Goal: Task Accomplishment & Management: Complete application form

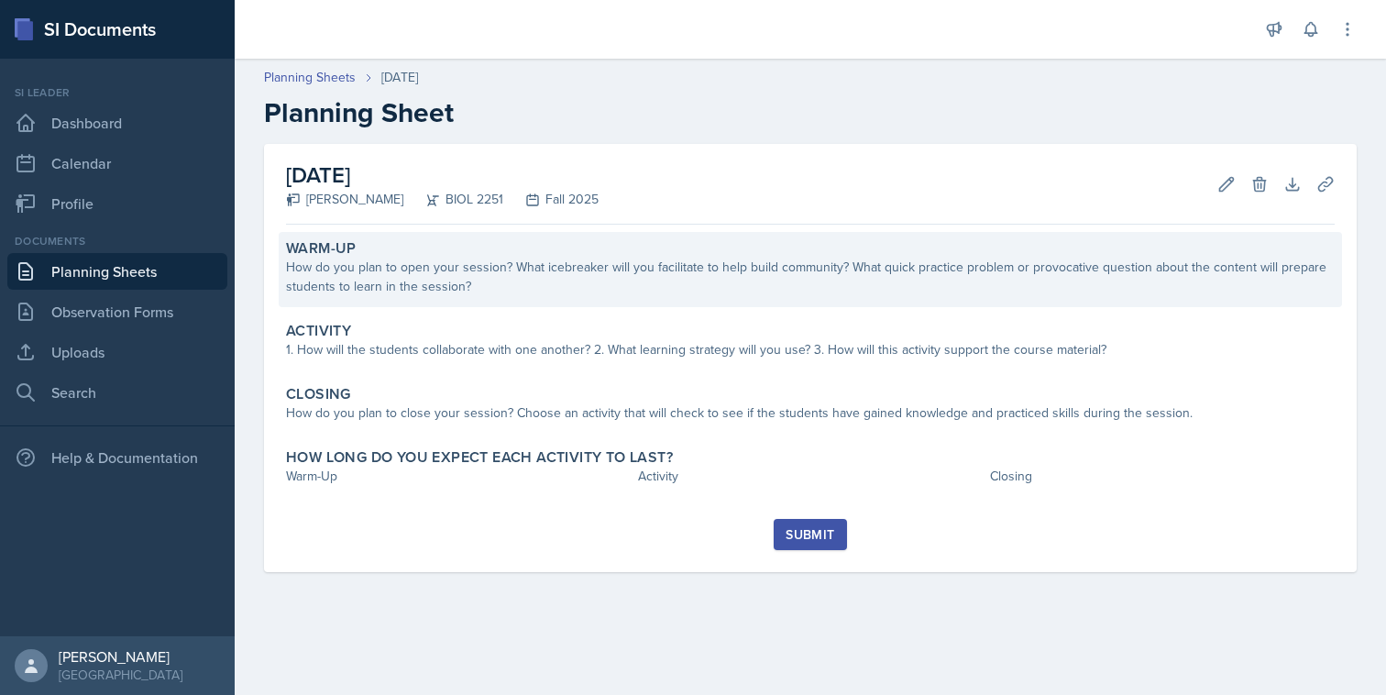
click at [722, 287] on div "How do you plan to open your session? What icebreaker will you facilitate to he…" at bounding box center [810, 277] width 1049 height 38
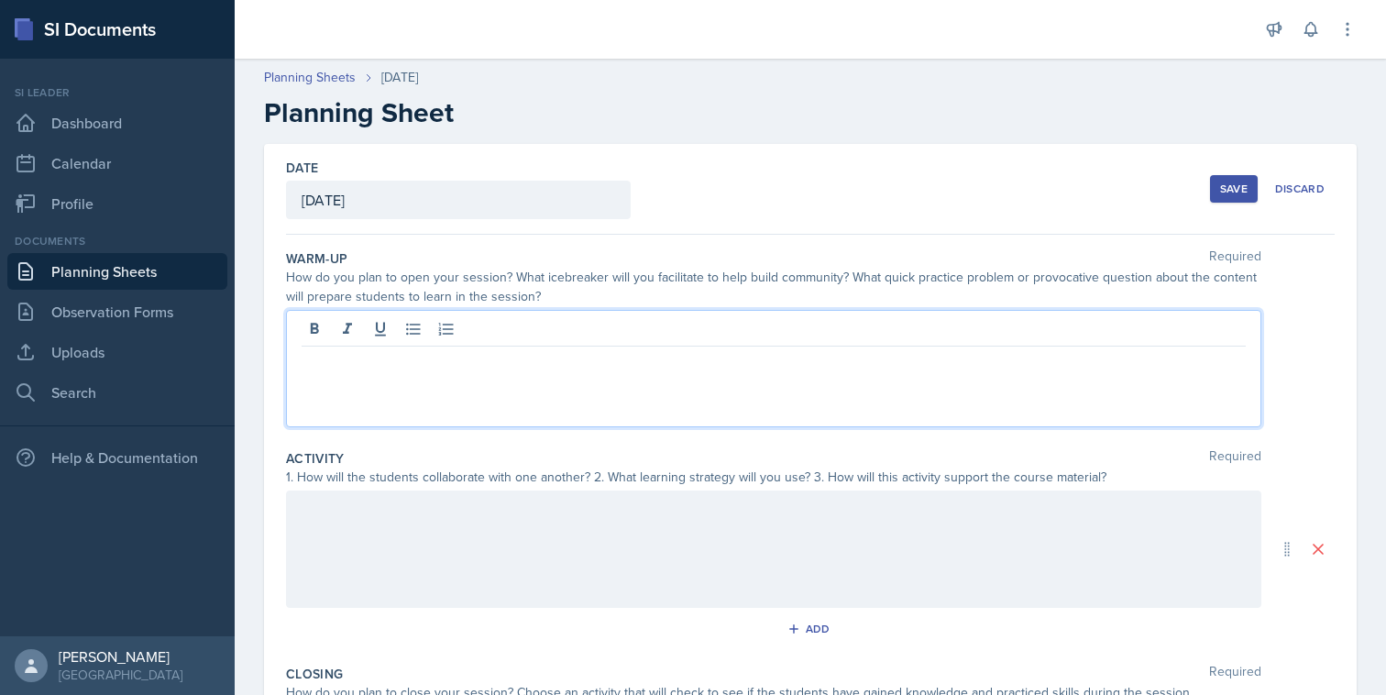
click at [704, 325] on div at bounding box center [773, 368] width 975 height 117
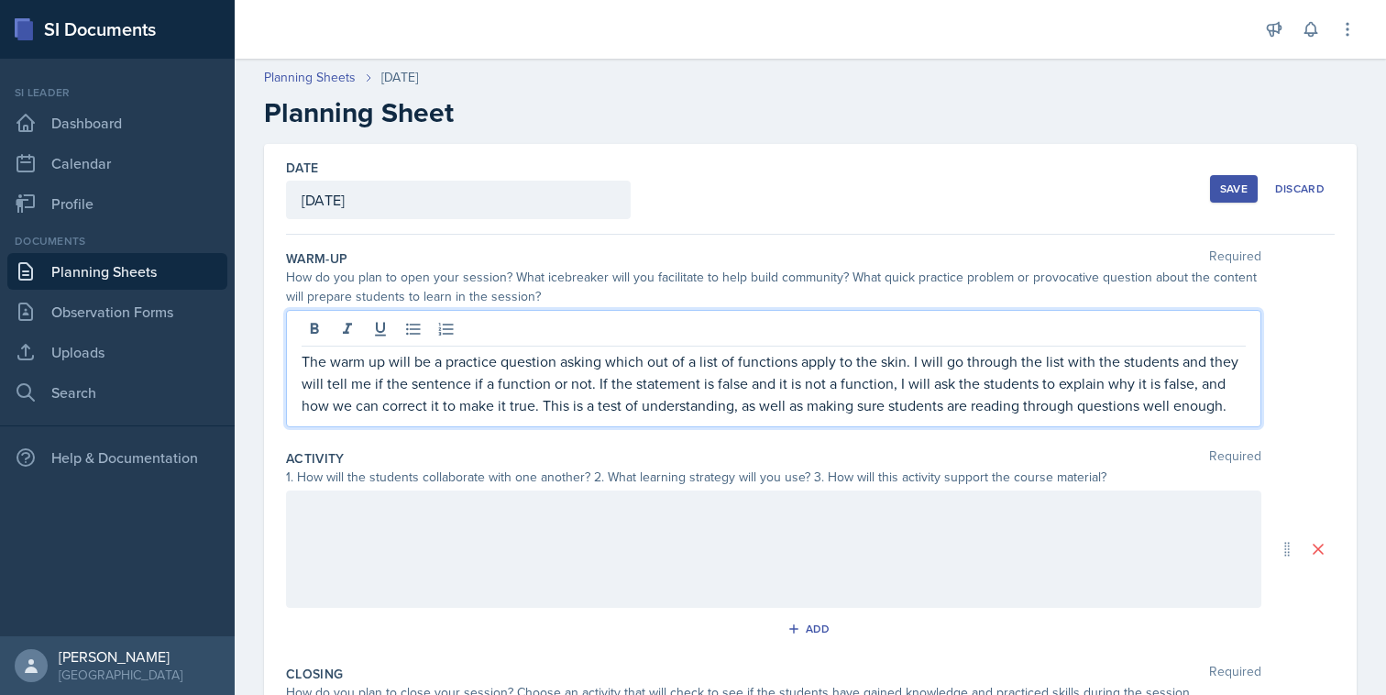
click at [642, 435] on div "Warm-Up Required How do you plan to open your session? What icebreaker will you…" at bounding box center [810, 342] width 1049 height 200
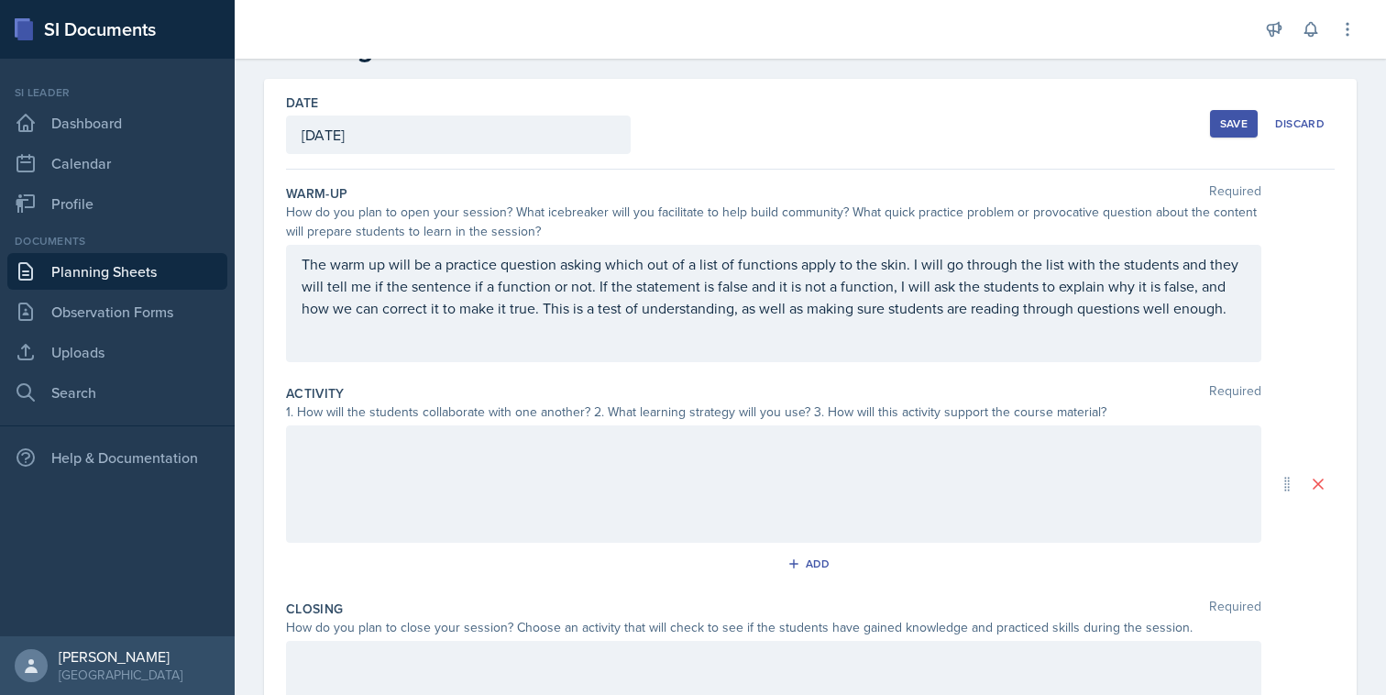
scroll to position [96, 0]
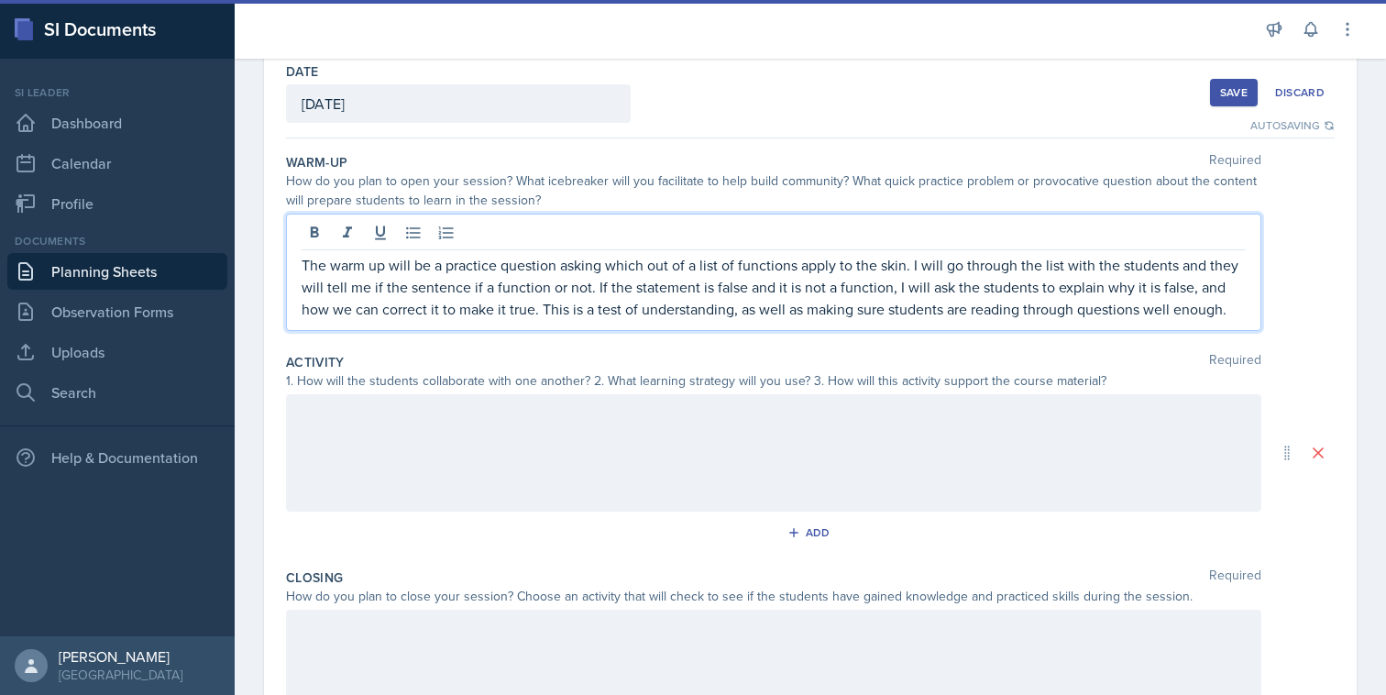
click at [487, 260] on p "The warm up will be a practice question asking which out of a list of functions…" at bounding box center [774, 287] width 944 height 66
click at [478, 285] on p "The warm up will be a practice question asking which out of a list of functions…" at bounding box center [774, 287] width 944 height 66
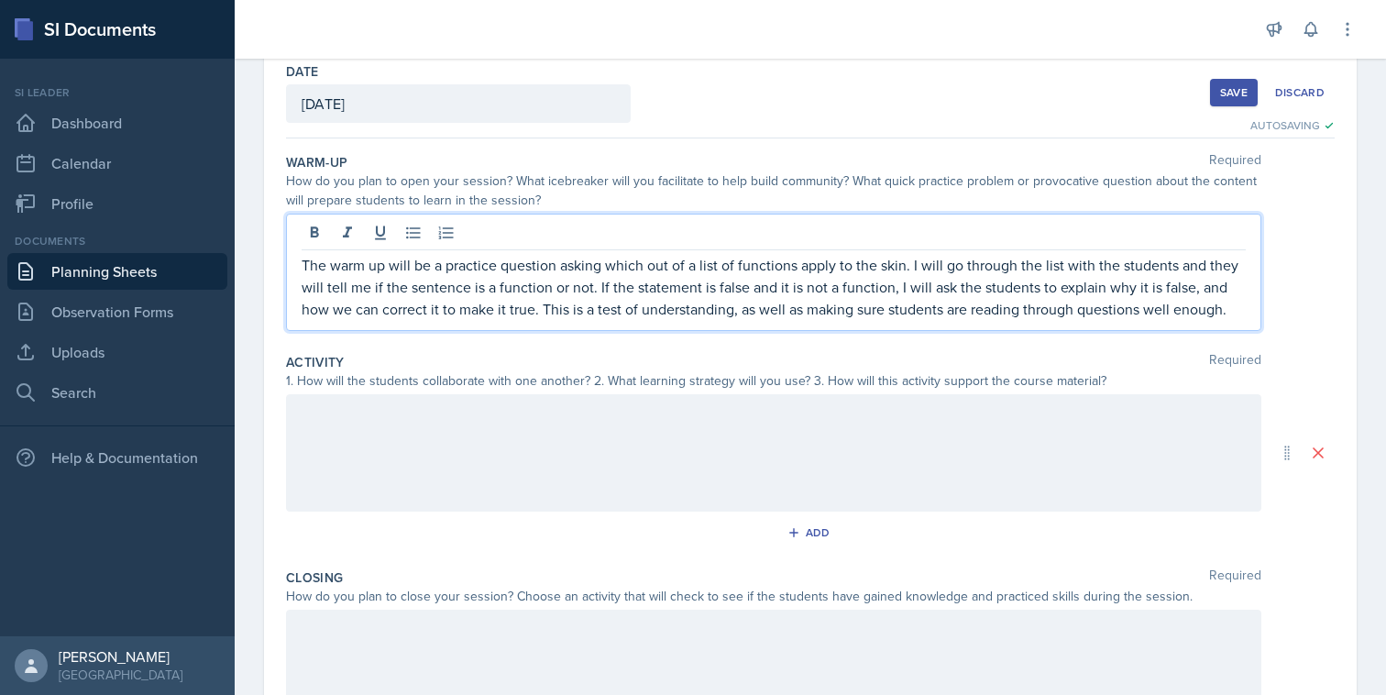
click at [573, 307] on p "The warm up will be a practice question asking which out of a list of functions…" at bounding box center [774, 287] width 944 height 66
click at [573, 340] on div "Warm-Up Required How do you plan to open your session? What icebreaker will you…" at bounding box center [810, 246] width 1049 height 200
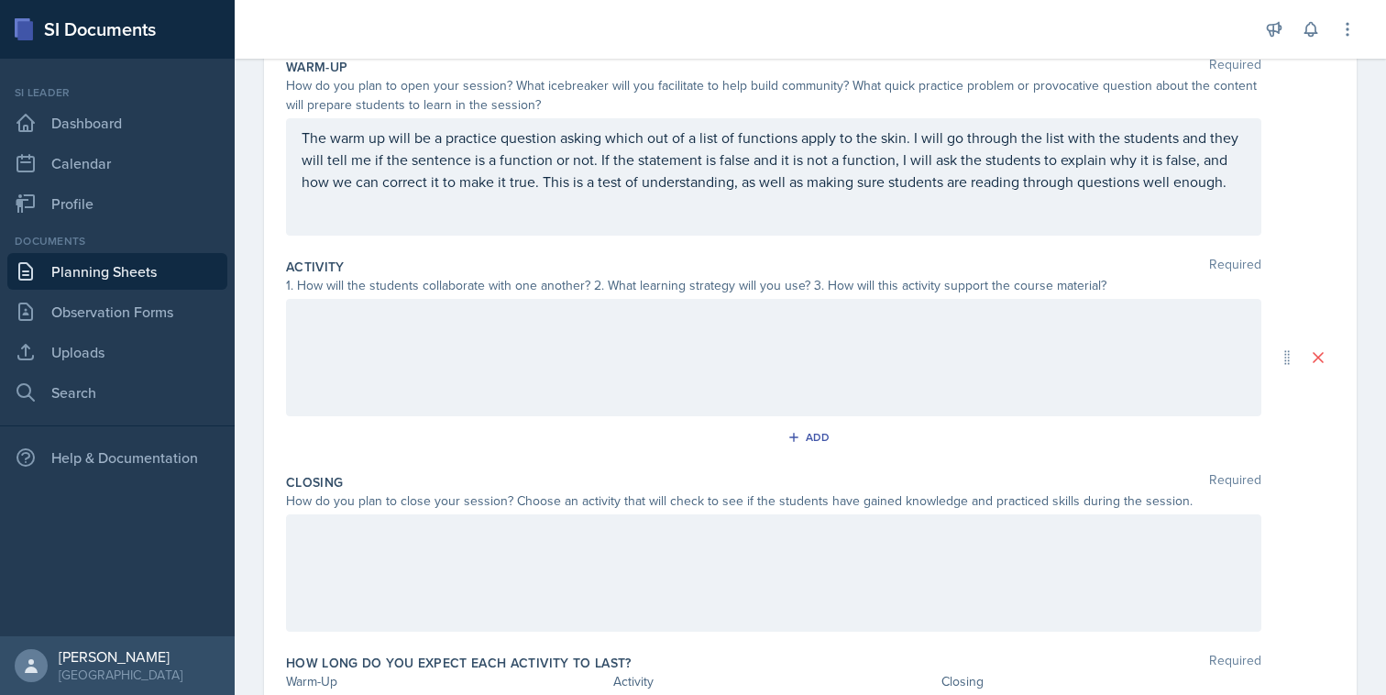
scroll to position [193, 0]
click at [595, 331] on div at bounding box center [773, 355] width 975 height 117
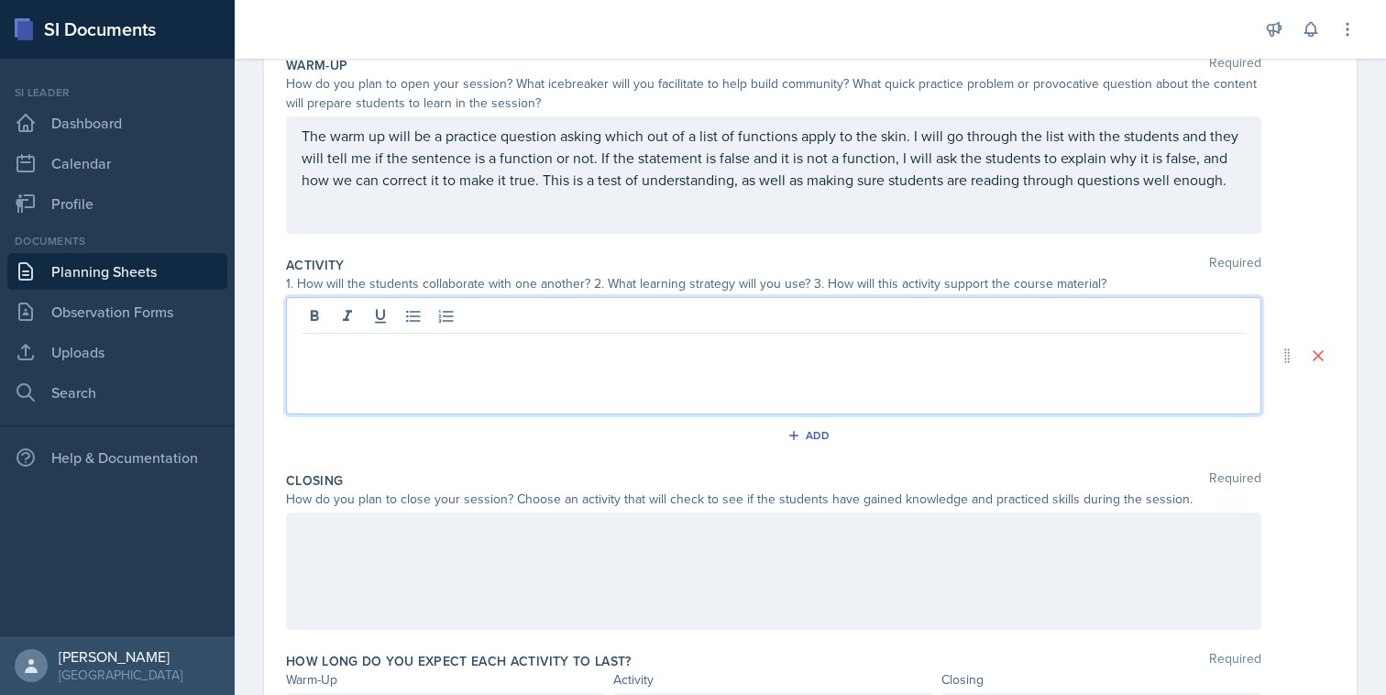
scroll to position [225, 0]
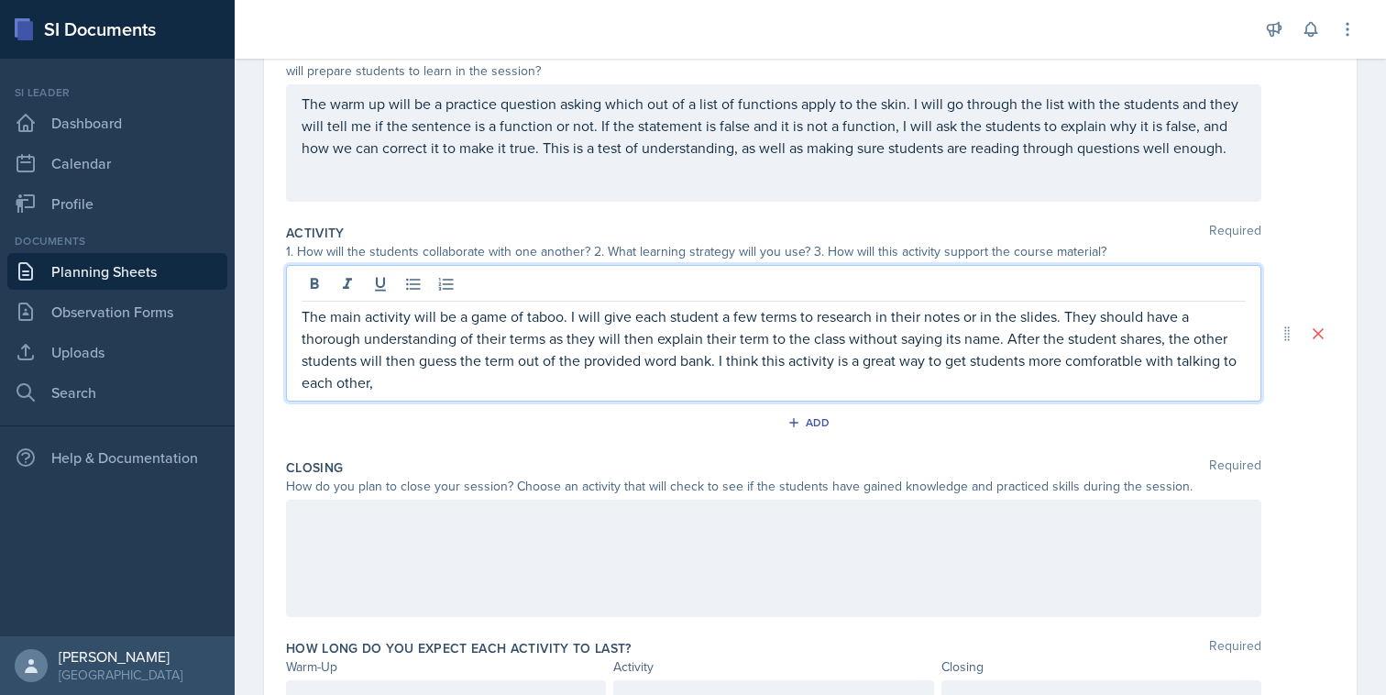
click at [1075, 349] on p "The main activity will be a game of taboo. I will give each student a few terms…" at bounding box center [774, 349] width 944 height 88
click at [960, 370] on p "The main activity will be a game of taboo. I will give each student a few terms…" at bounding box center [774, 349] width 944 height 88
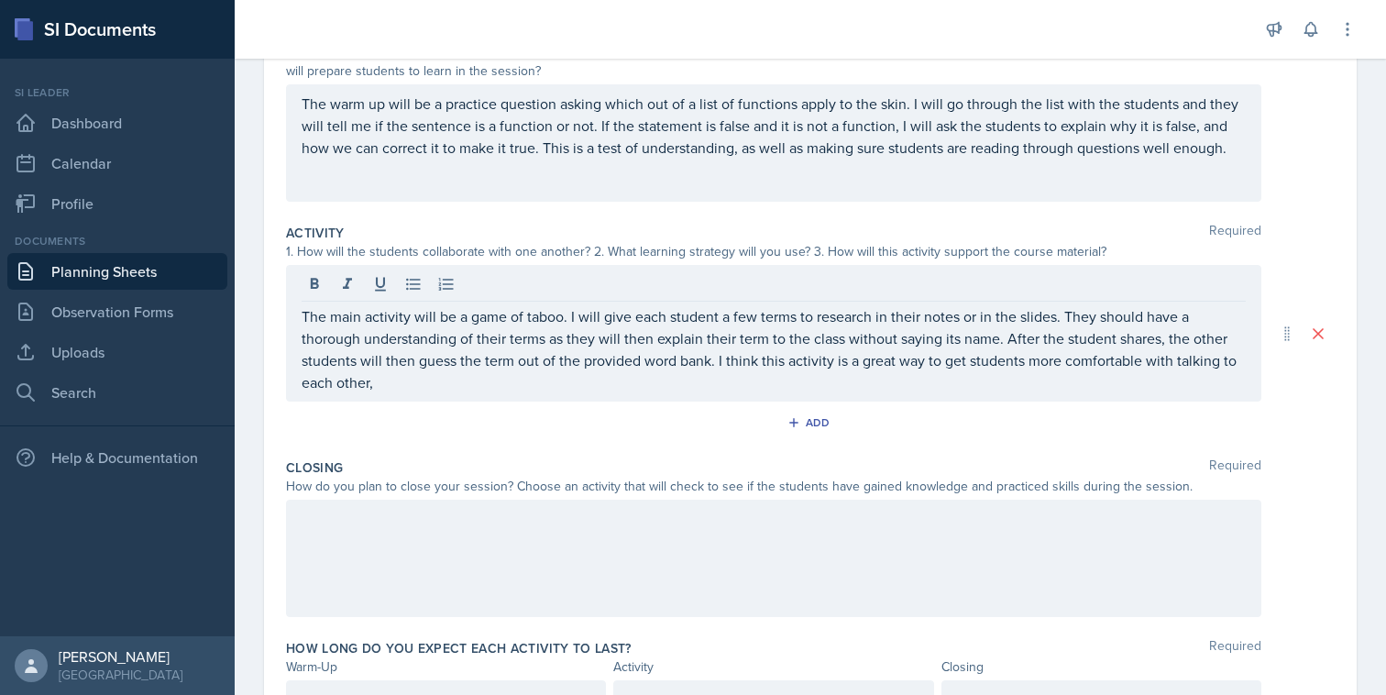
click at [759, 400] on div "The main activity will be a game of taboo. I will give each student a few terms…" at bounding box center [773, 333] width 975 height 137
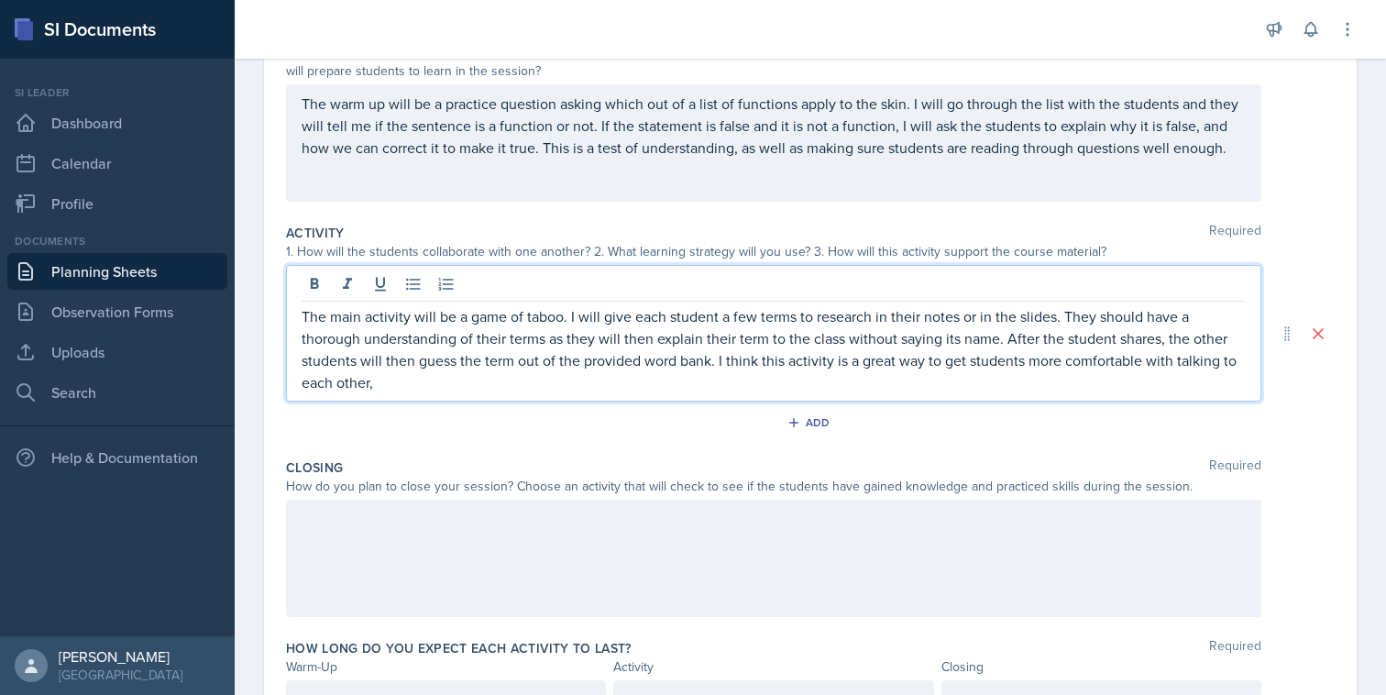
click at [434, 371] on p "The main activity will be a game of taboo. I will give each student a few terms…" at bounding box center [774, 349] width 944 height 88
click at [567, 382] on p "The main activity will be a game of taboo. I will give each student a few terms…" at bounding box center [774, 349] width 944 height 88
drag, startPoint x: 621, startPoint y: 382, endPoint x: 551, endPoint y: 389, distance: 70.9
click at [552, 389] on p "The main activity will be a game of taboo. I will give each student a few terms…" at bounding box center [774, 349] width 944 height 88
click at [756, 391] on p "The main activity will be a game of taboo. I will give each student a few terms…" at bounding box center [774, 349] width 944 height 88
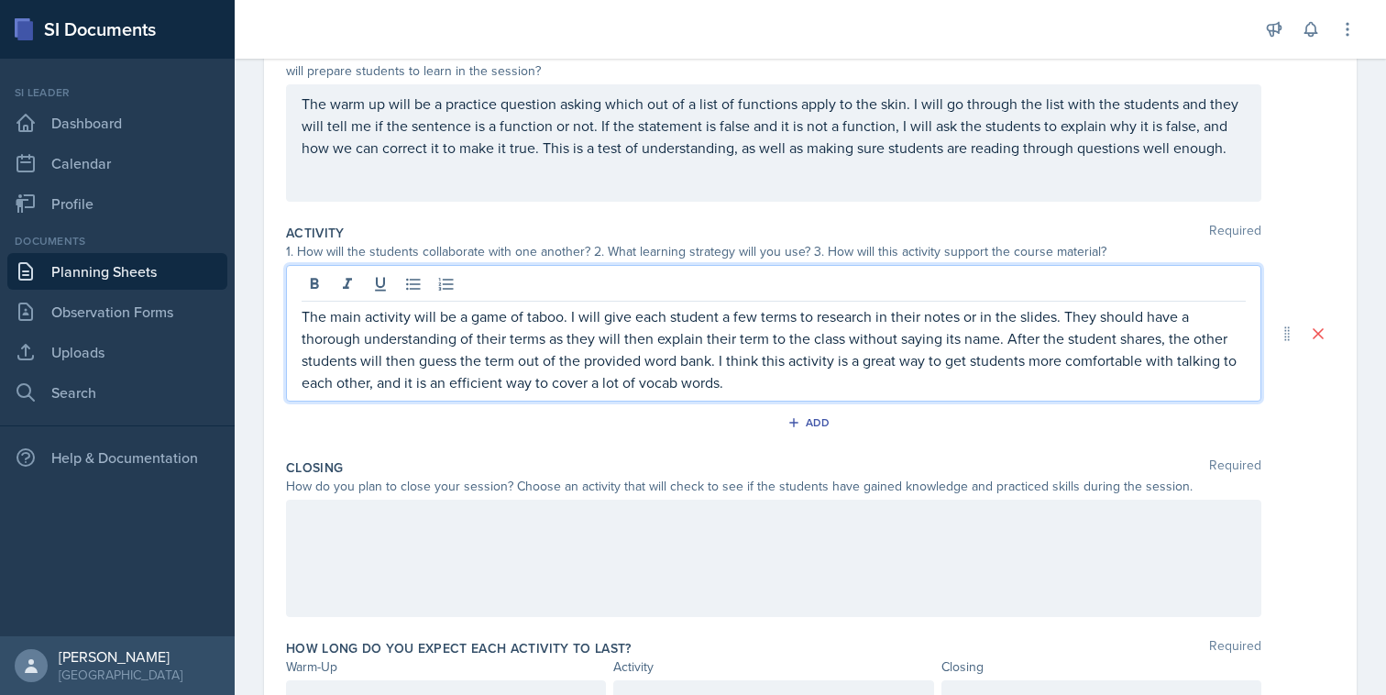
click at [741, 436] on div "Add" at bounding box center [810, 426] width 1049 height 35
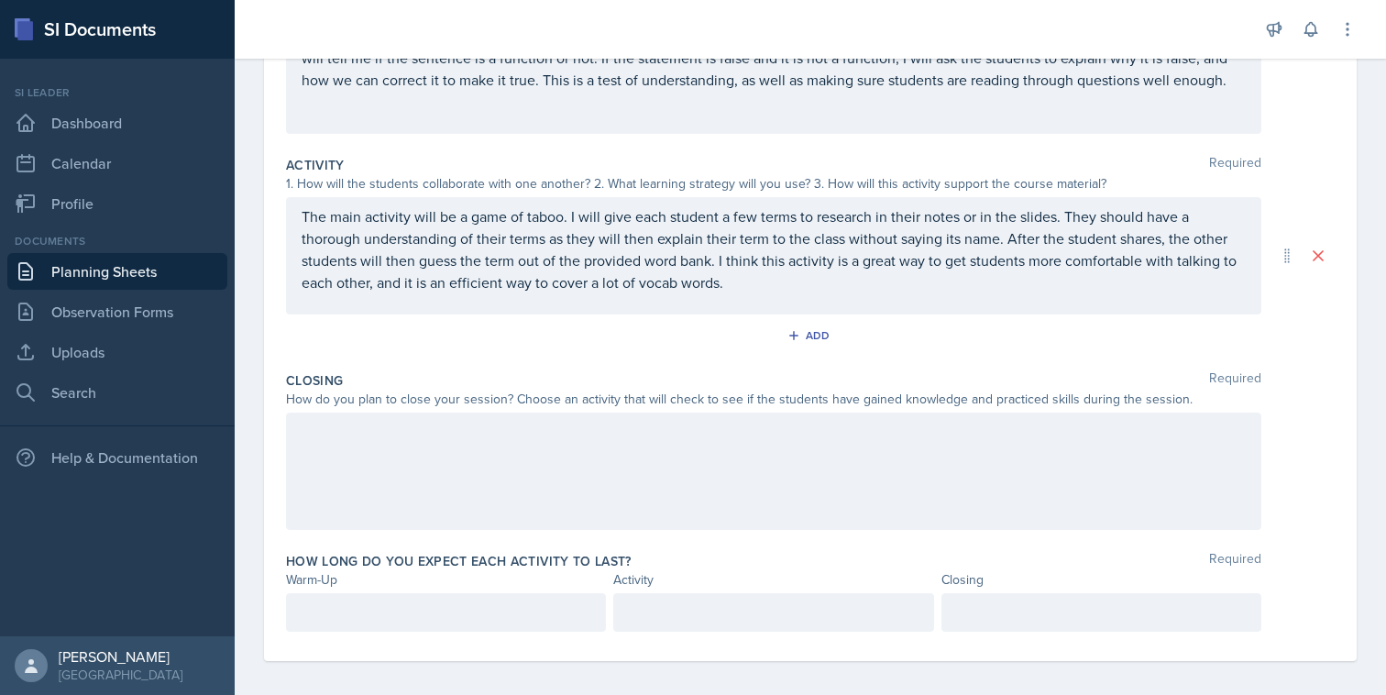
scroll to position [303, 0]
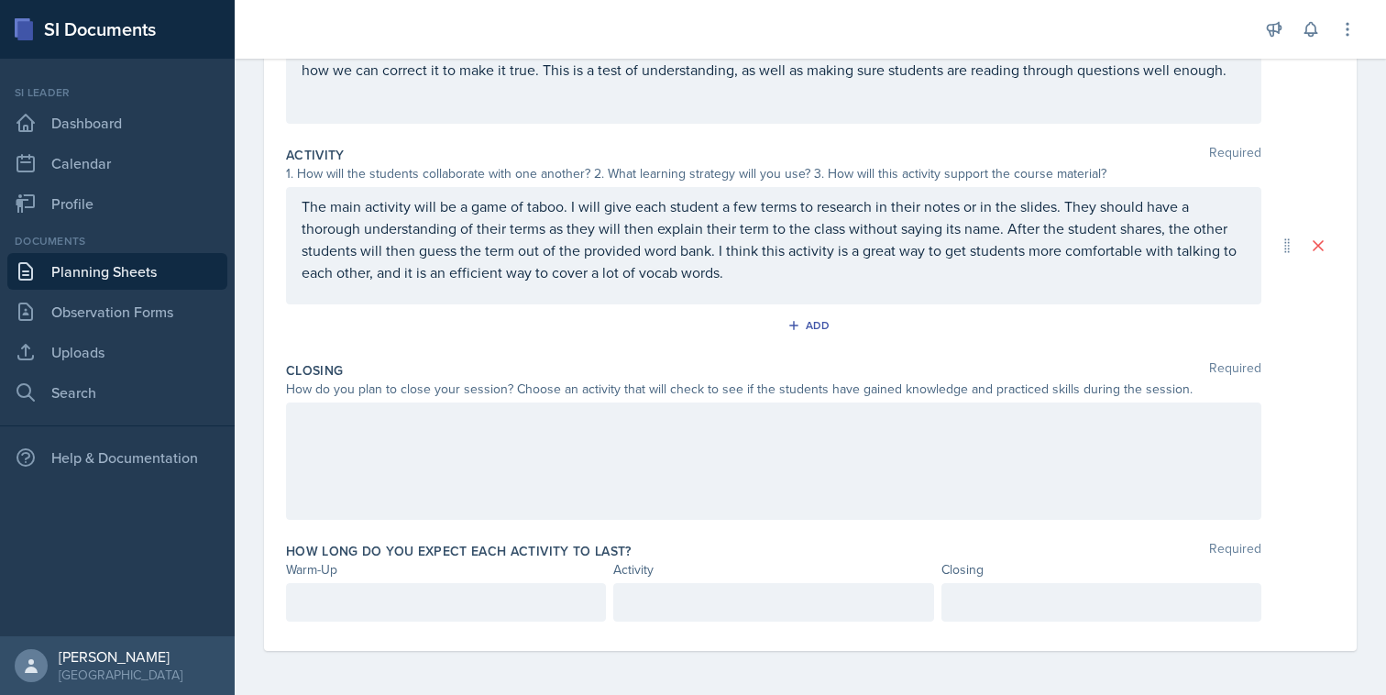
click at [898, 455] on div at bounding box center [773, 460] width 975 height 117
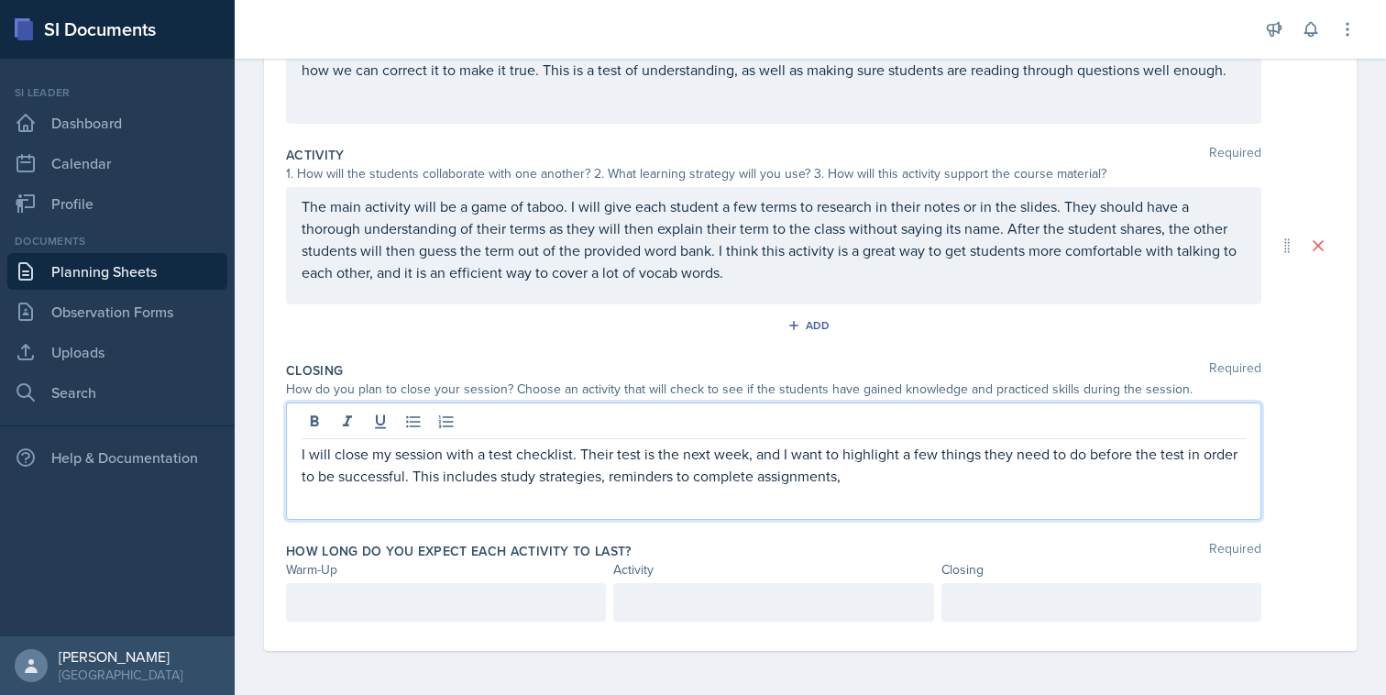
click at [865, 474] on p "I will close my session with a test checklist. Their test is the next week, and…" at bounding box center [774, 465] width 944 height 44
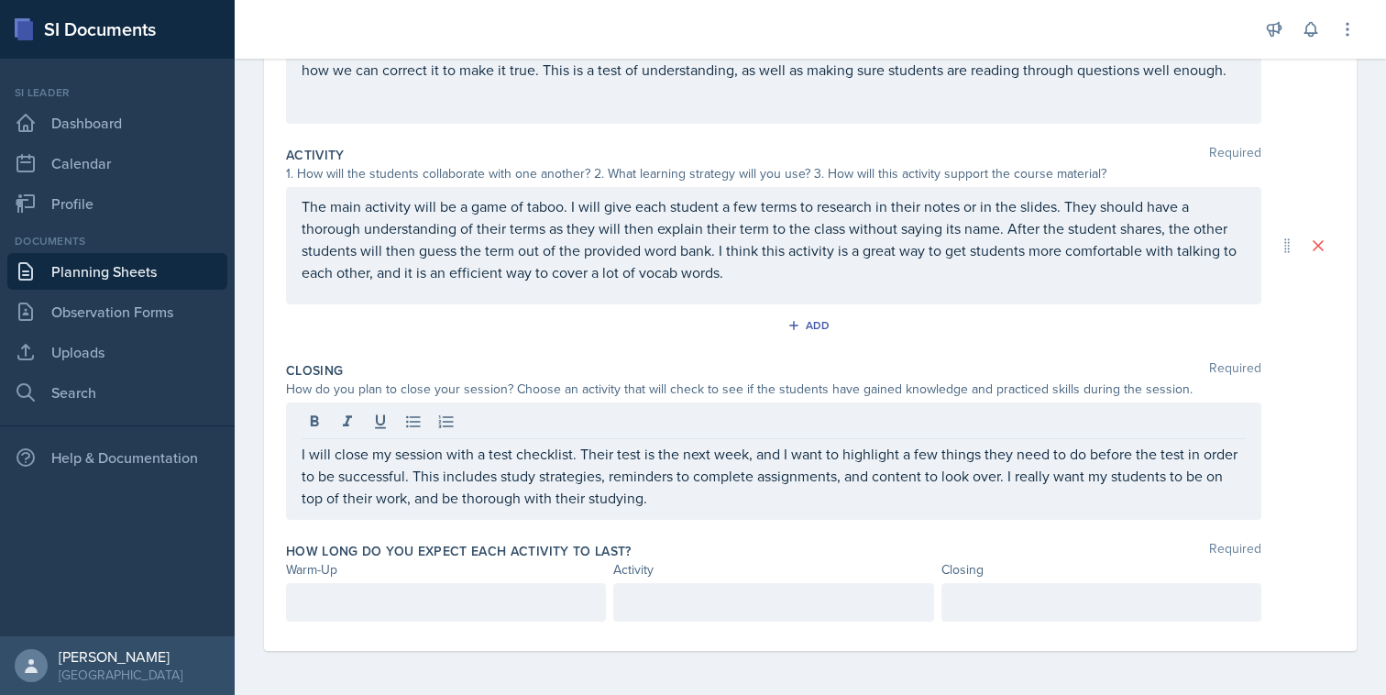
click at [610, 604] on div at bounding box center [773, 602] width 975 height 38
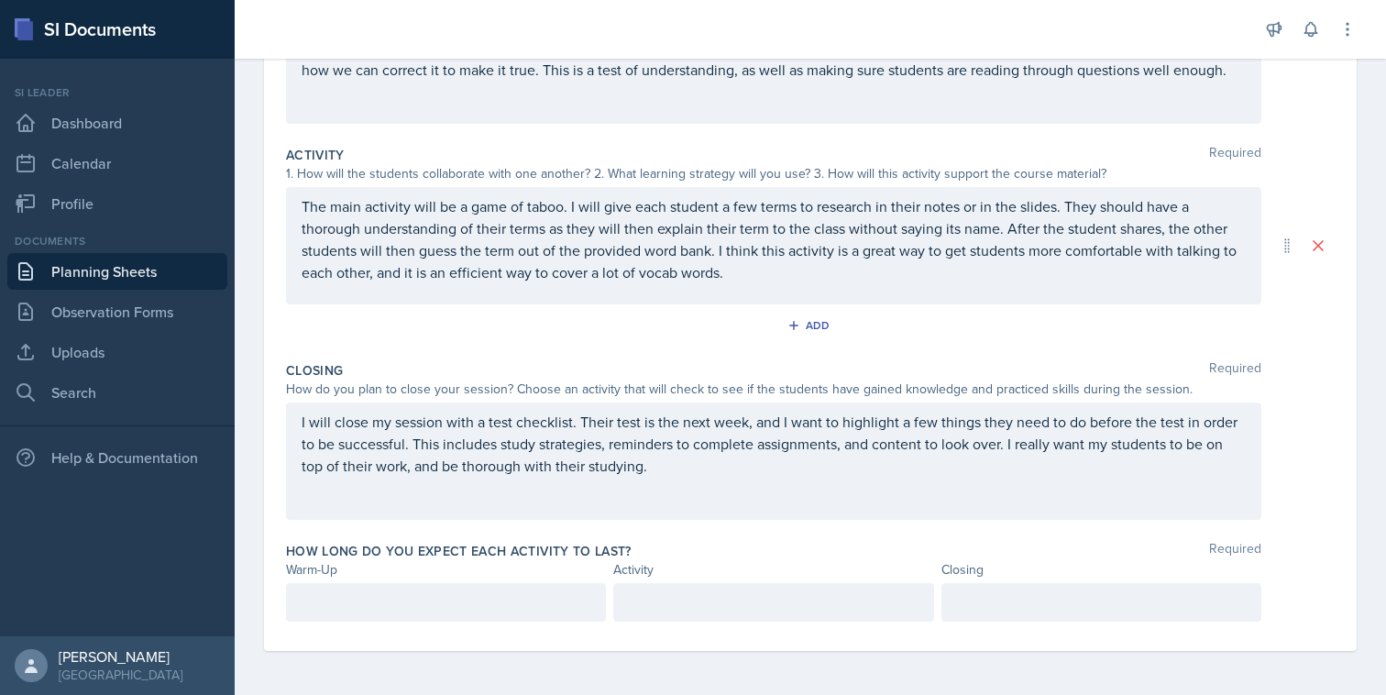
click at [596, 604] on div at bounding box center [446, 602] width 320 height 38
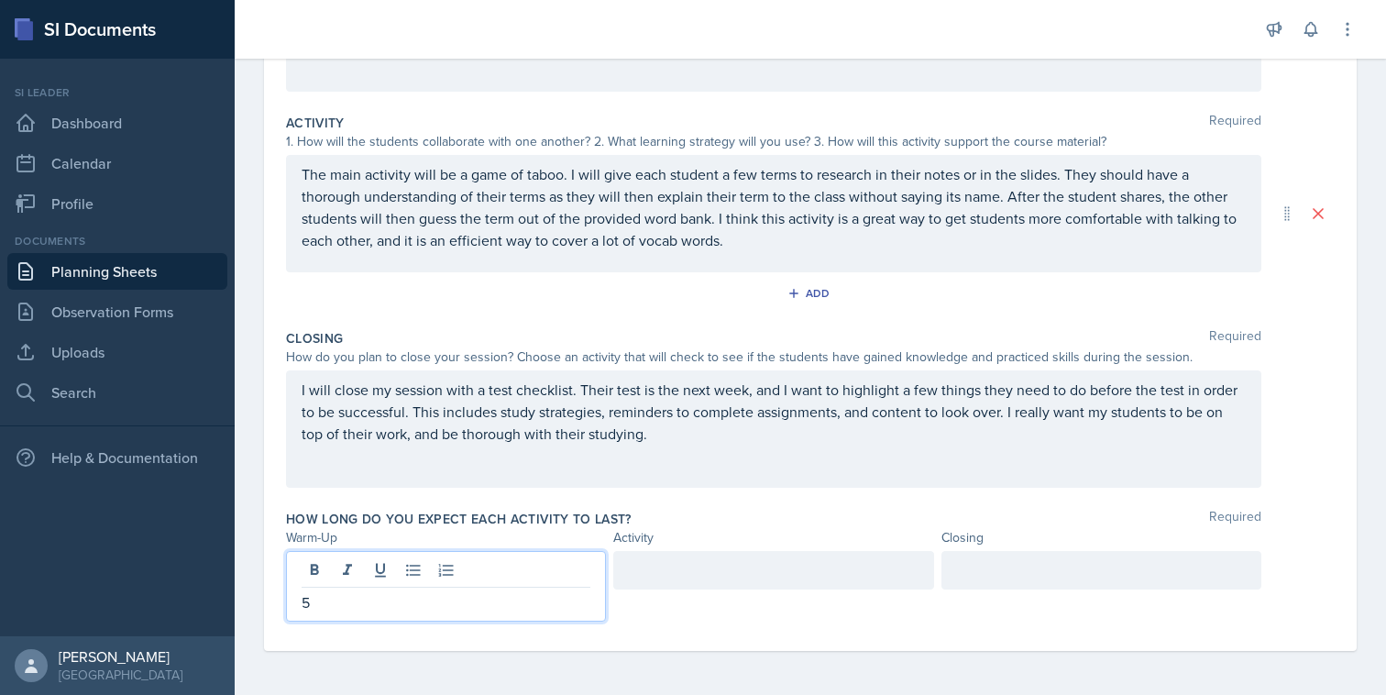
click at [822, 579] on div at bounding box center [773, 570] width 320 height 38
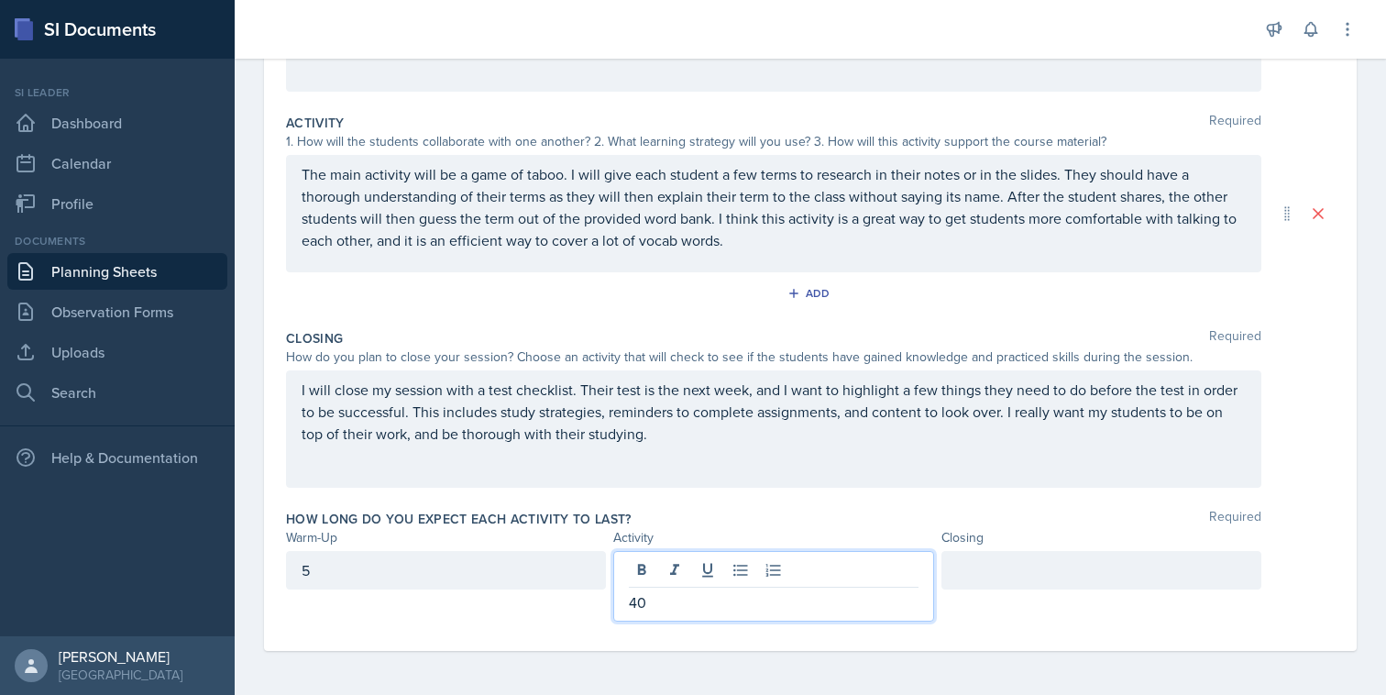
click at [1028, 565] on div at bounding box center [1101, 570] width 320 height 38
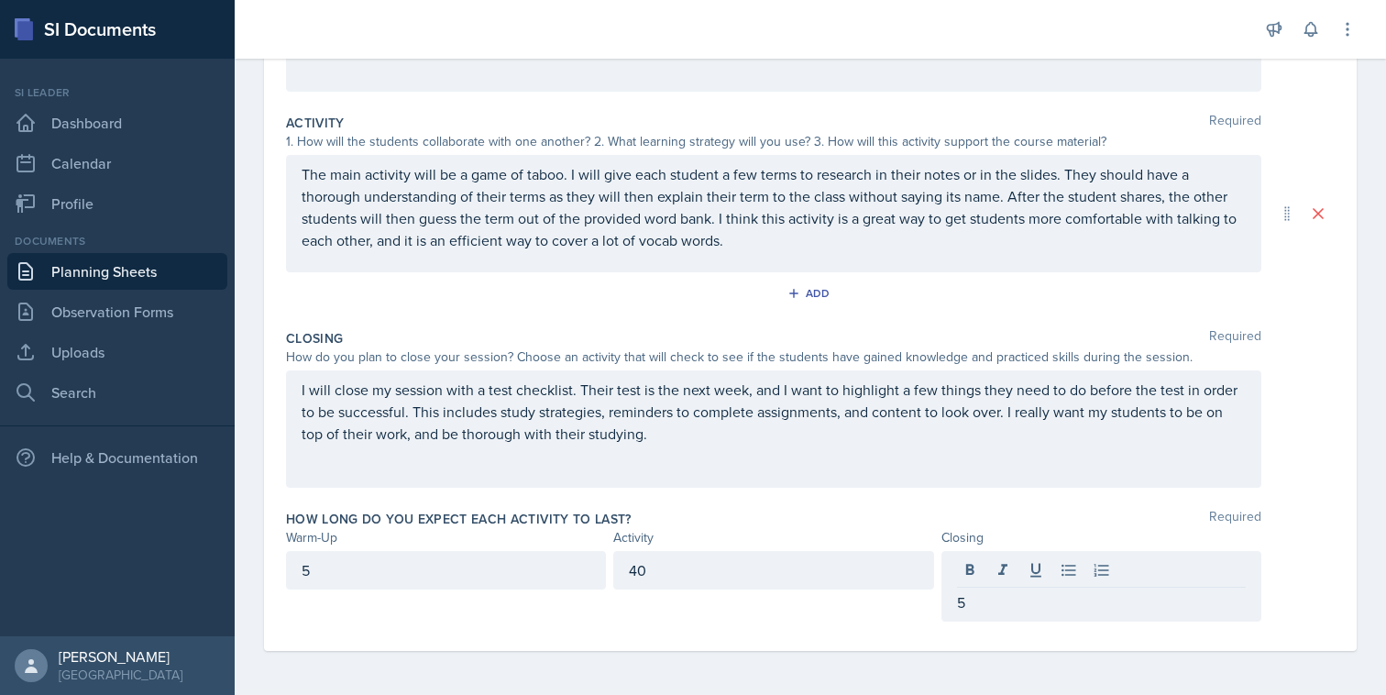
click at [1016, 529] on div "Closing" at bounding box center [1101, 537] width 320 height 19
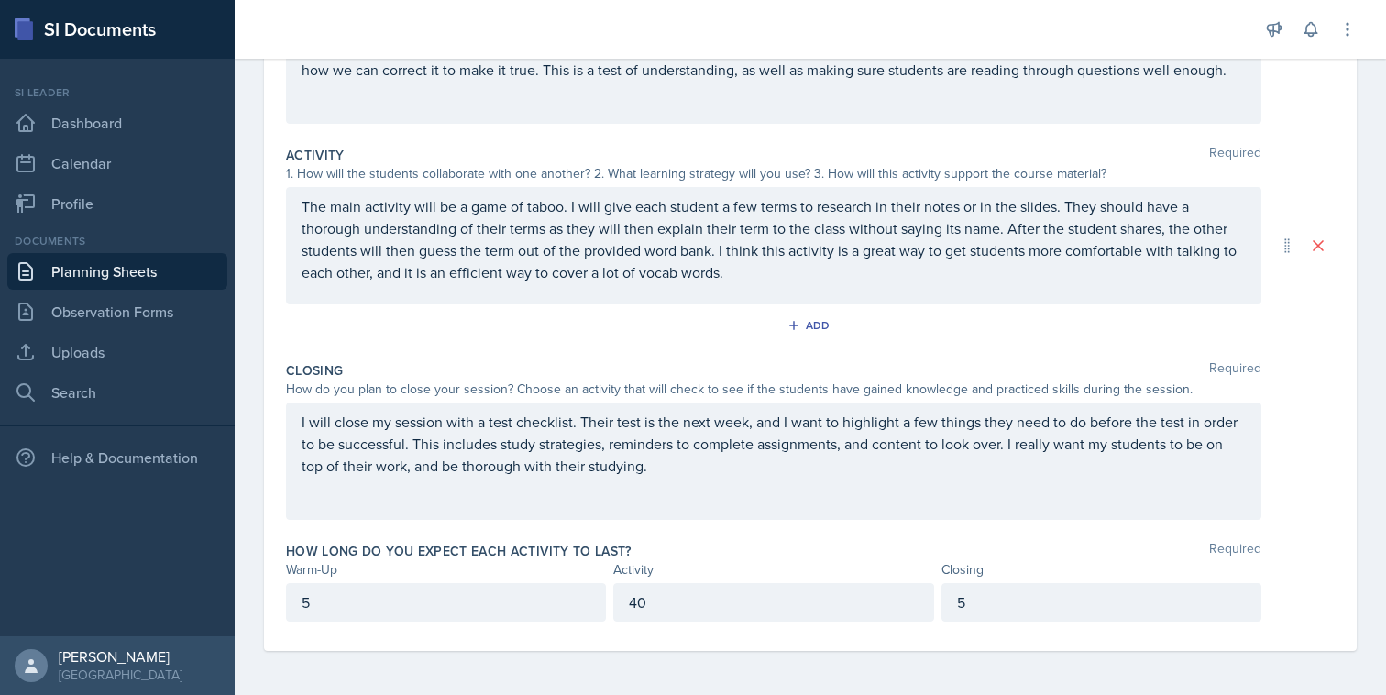
scroll to position [0, 0]
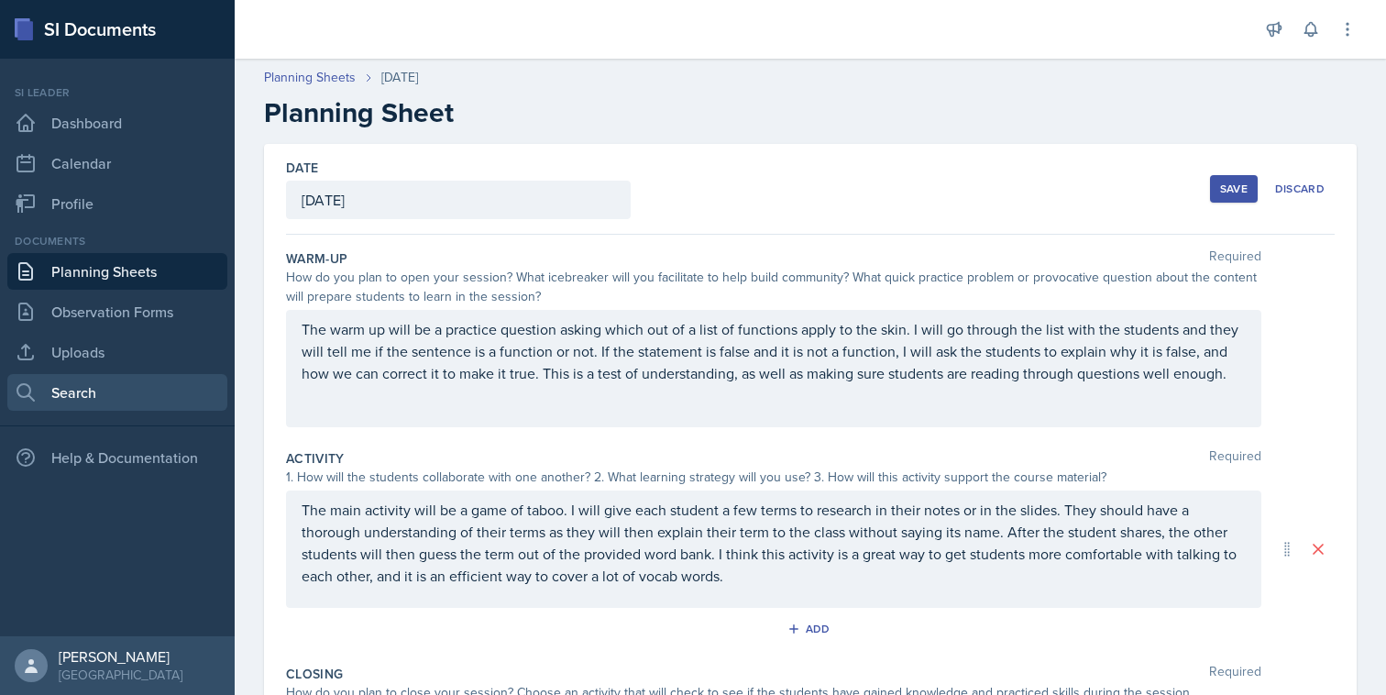
click at [75, 401] on link "Search" at bounding box center [117, 392] width 220 height 37
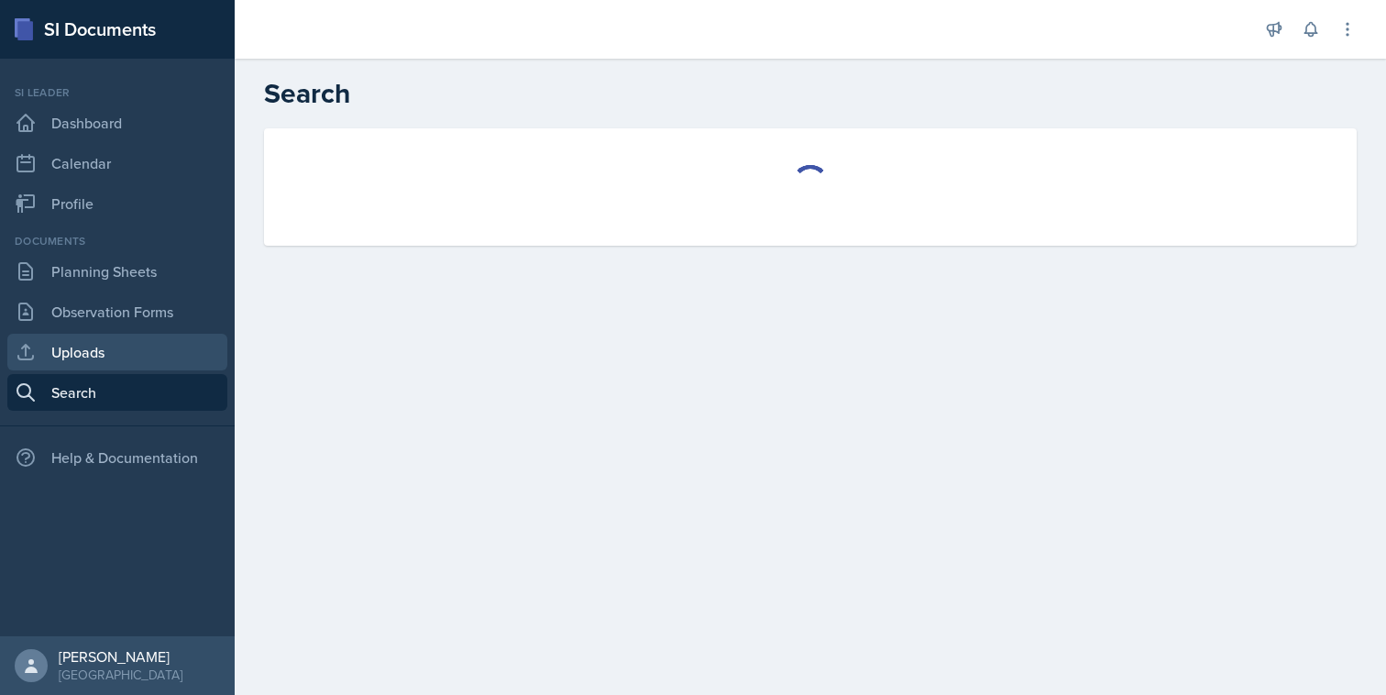
select select "all"
select select "1"
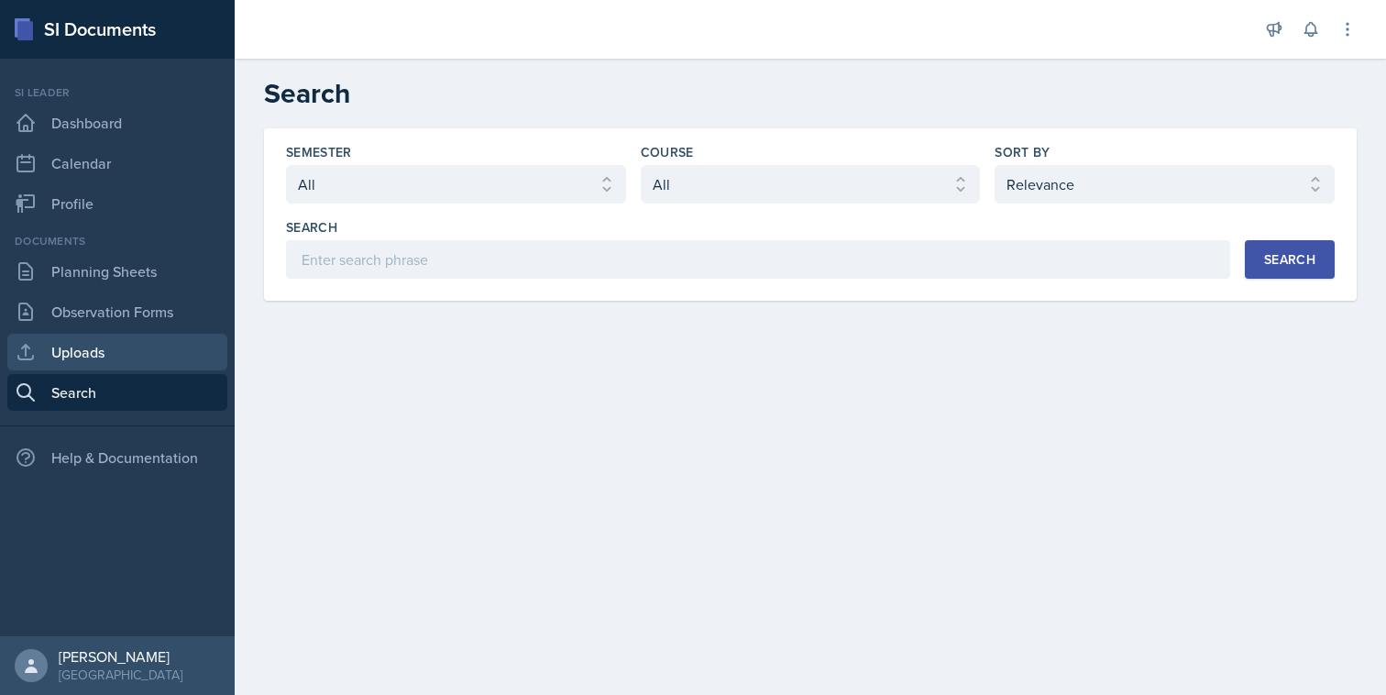
click at [99, 351] on link "Uploads" at bounding box center [117, 352] width 220 height 37
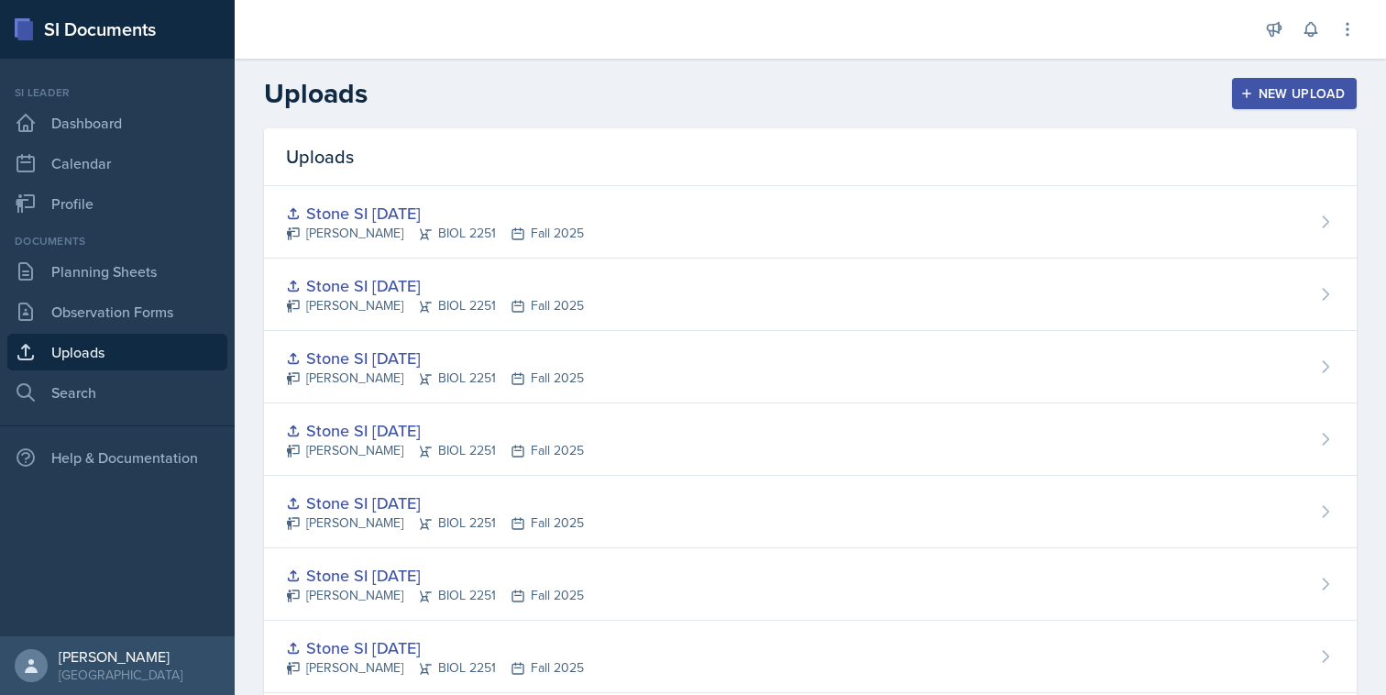
click at [1257, 99] on div "New Upload" at bounding box center [1295, 93] width 102 height 15
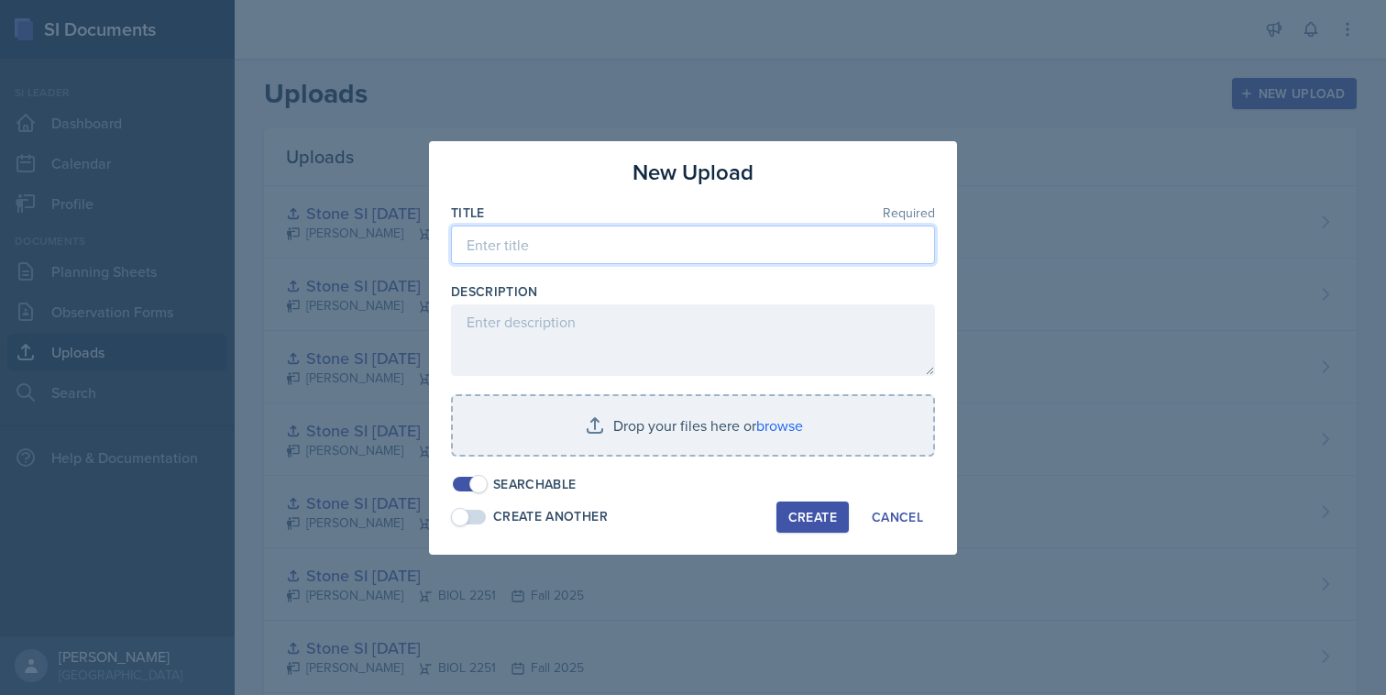
click at [726, 238] on input at bounding box center [693, 244] width 484 height 38
type input "Stone SI [DATE]"
click at [808, 519] on div "Create" at bounding box center [812, 517] width 49 height 15
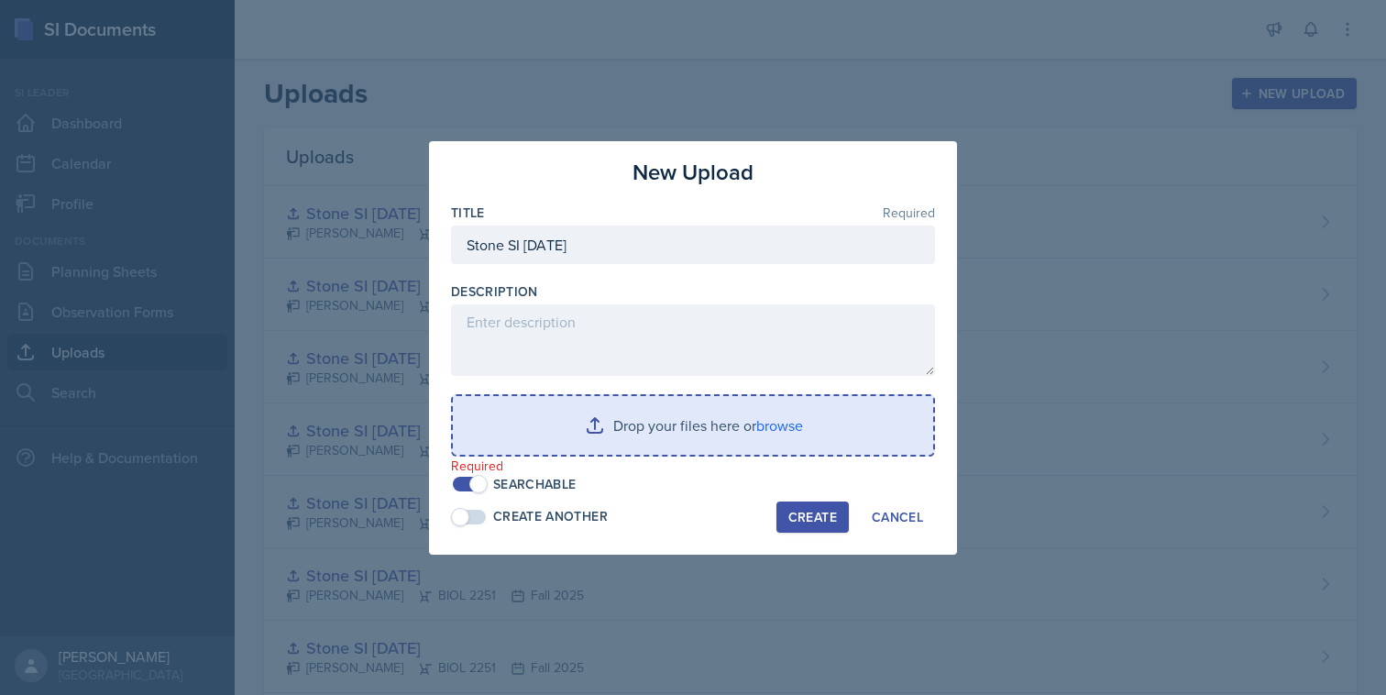
click at [800, 422] on input "file" at bounding box center [693, 425] width 480 height 59
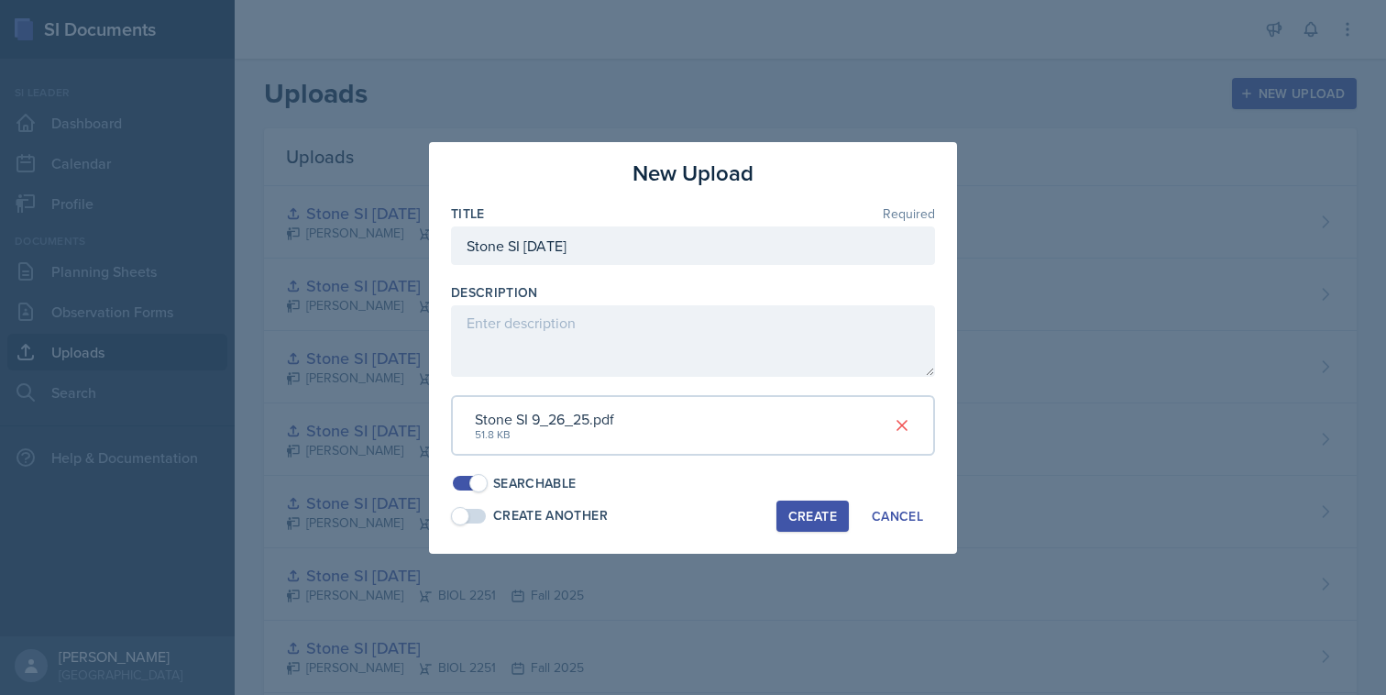
click at [817, 509] on div "Create" at bounding box center [812, 516] width 49 height 15
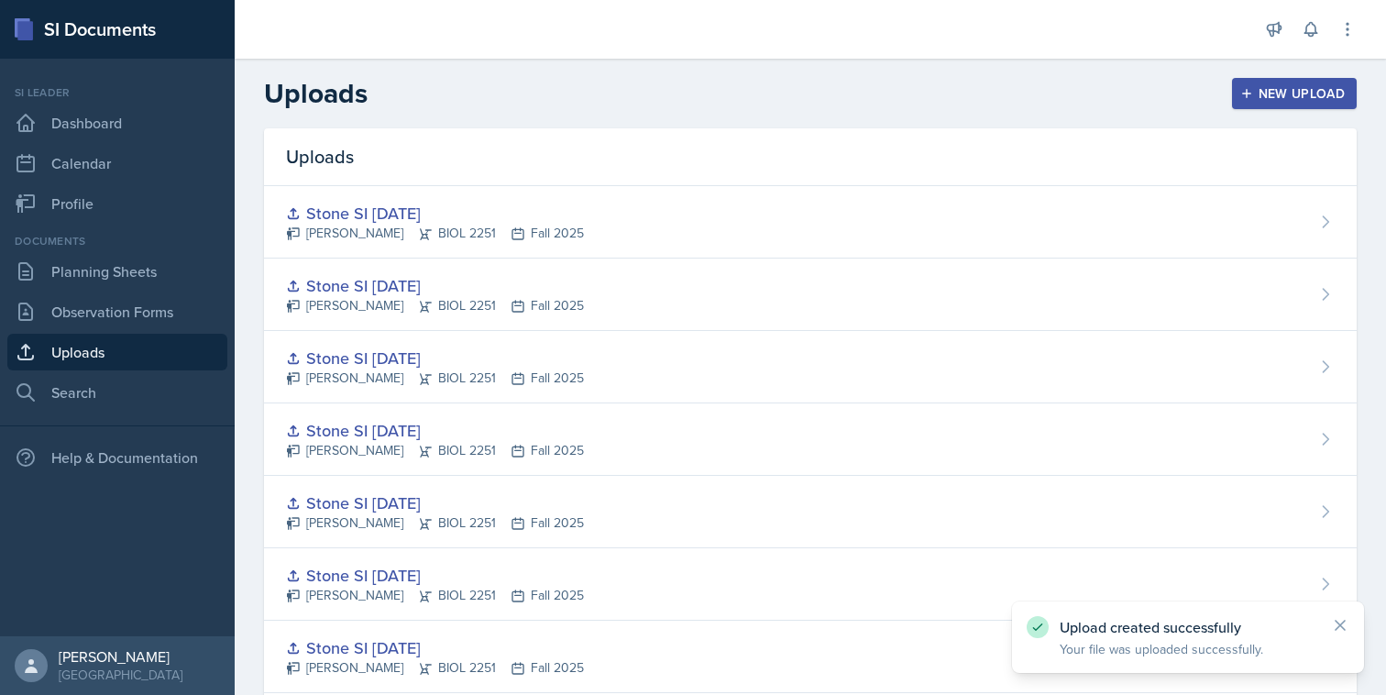
click at [1295, 99] on div "New Upload" at bounding box center [1295, 93] width 102 height 15
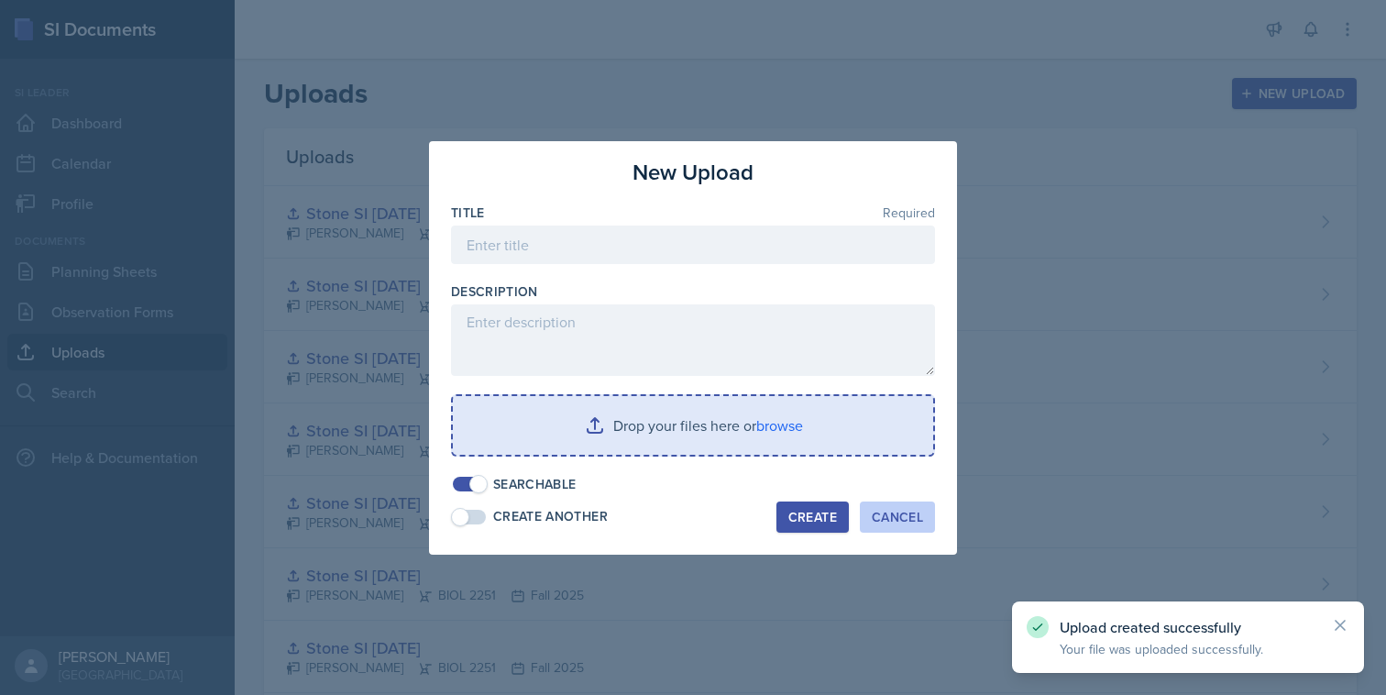
click at [898, 501] on button "Cancel" at bounding box center [897, 516] width 75 height 31
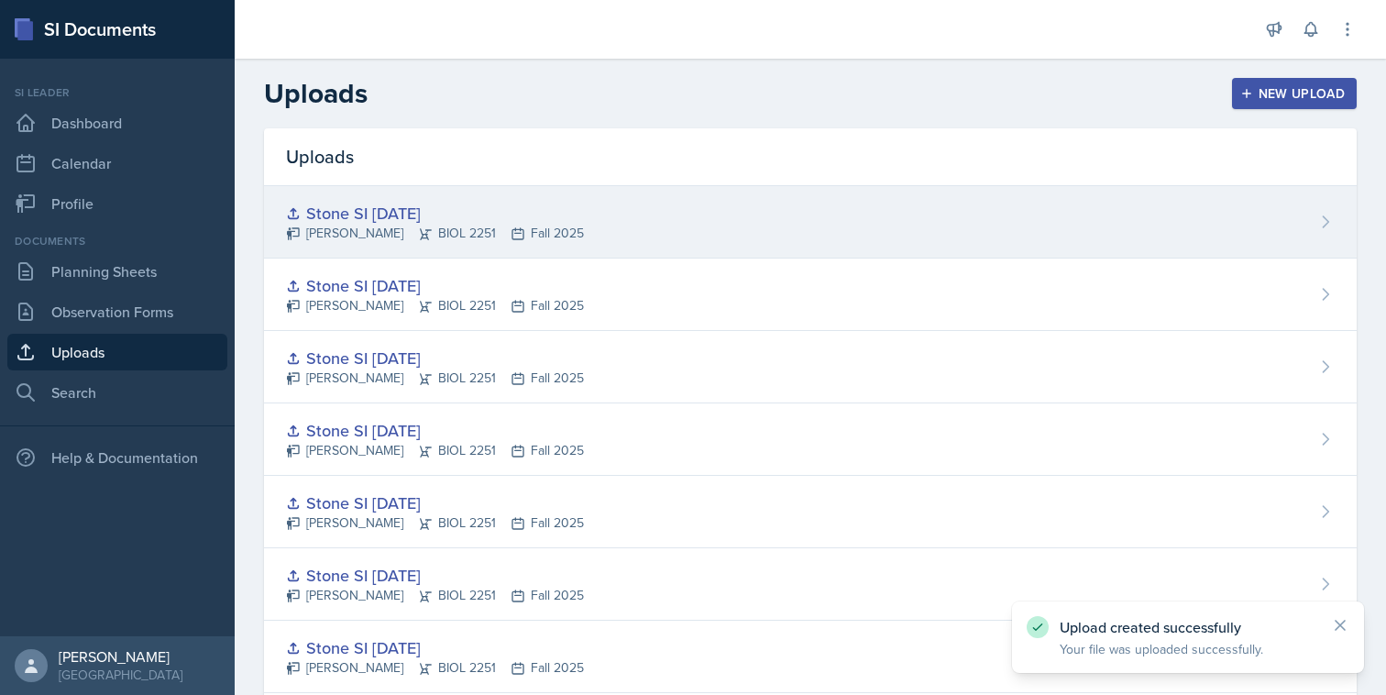
click at [893, 225] on div "Stone SI [DATE] [PERSON_NAME] BIOL 2251 Fall 2025" at bounding box center [810, 222] width 1093 height 72
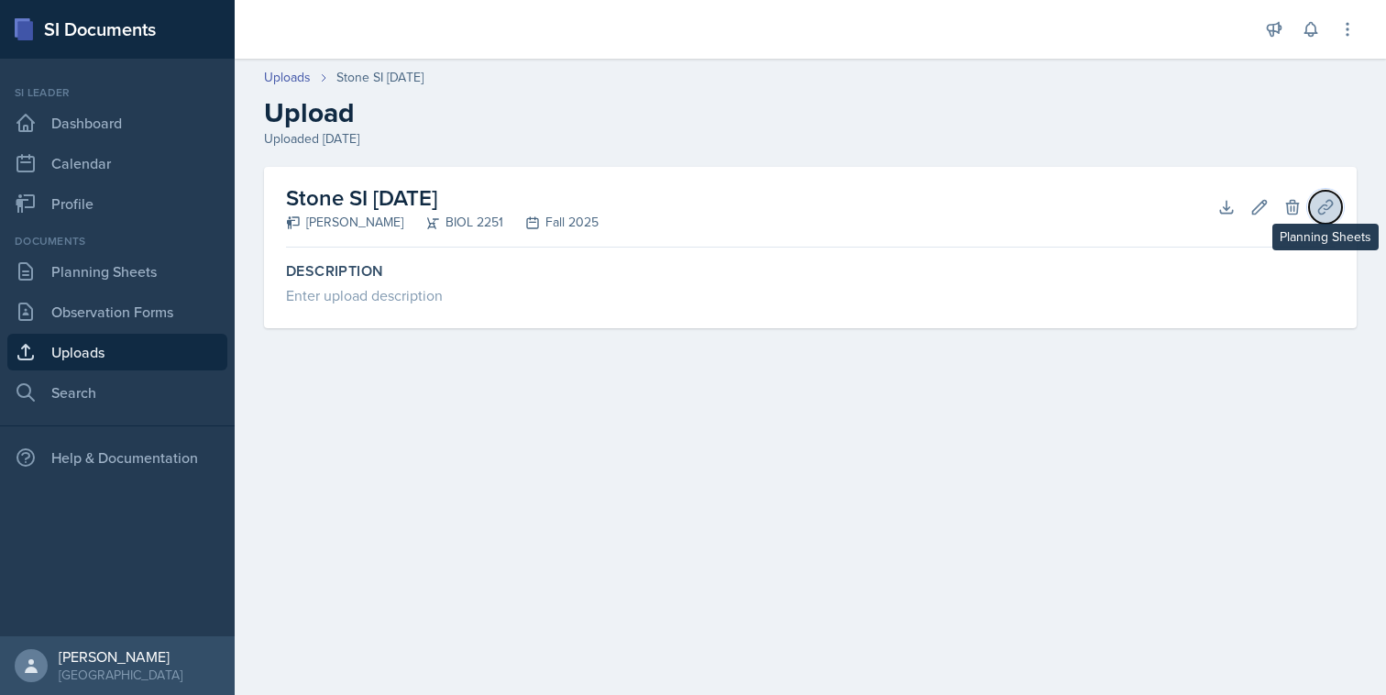
click at [1329, 200] on icon at bounding box center [1325, 207] width 14 height 14
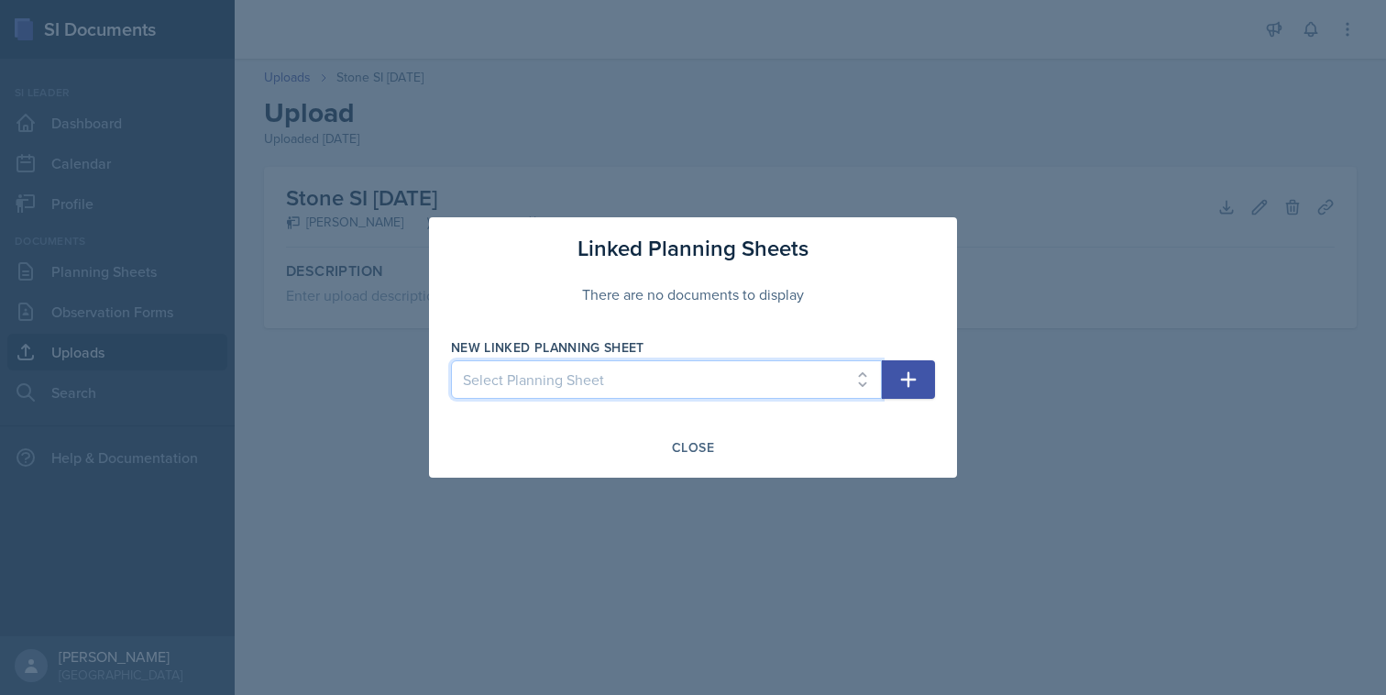
click at [828, 379] on select "Select Planning Sheet [DATE] [DATE] [DATE] [DATE] [DATE] [DATE] [DATE] [DATE] […" at bounding box center [666, 379] width 431 height 38
select select "c69f44f5-ce1b-4f02-ba29-a228c131f4a8"
click at [451, 360] on select "Select Planning Sheet [DATE] [DATE] [DATE] [DATE] [DATE] [DATE] [DATE] [DATE] […" at bounding box center [666, 379] width 431 height 38
click at [896, 375] on button "button" at bounding box center [908, 379] width 53 height 38
select select
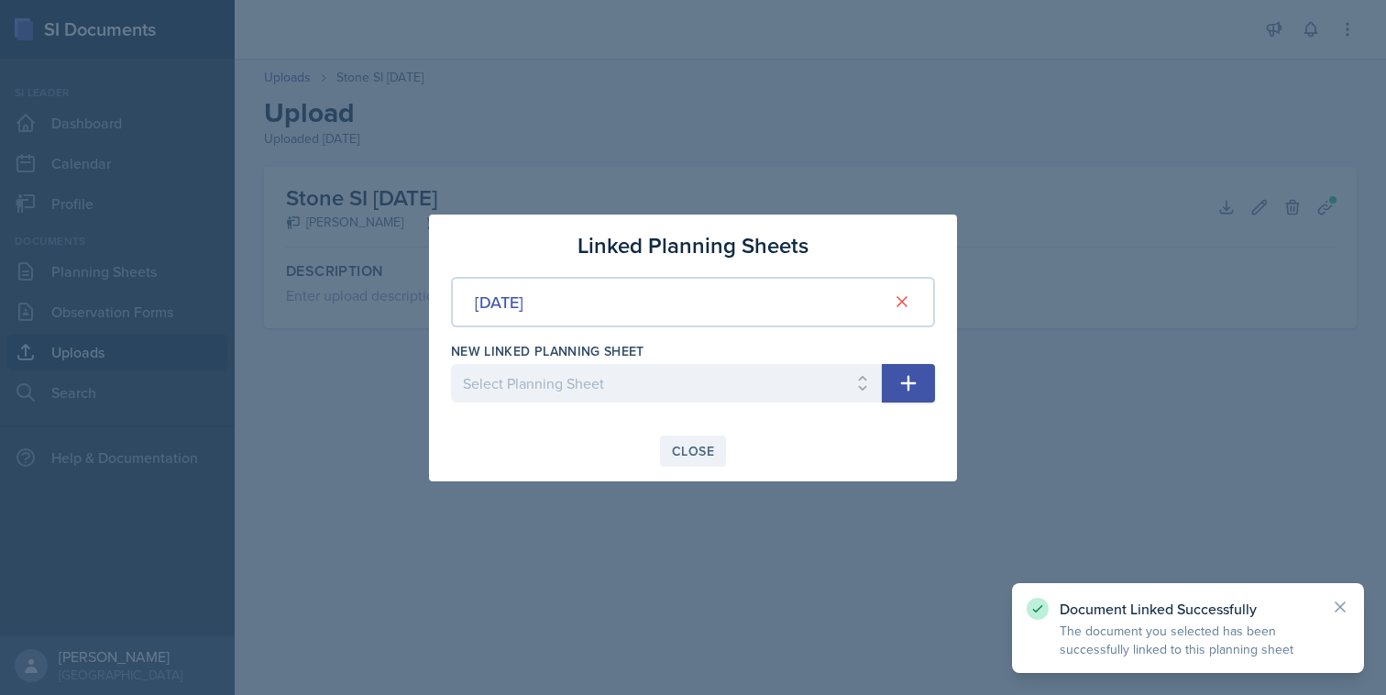
click at [687, 452] on div "Close" at bounding box center [693, 451] width 42 height 15
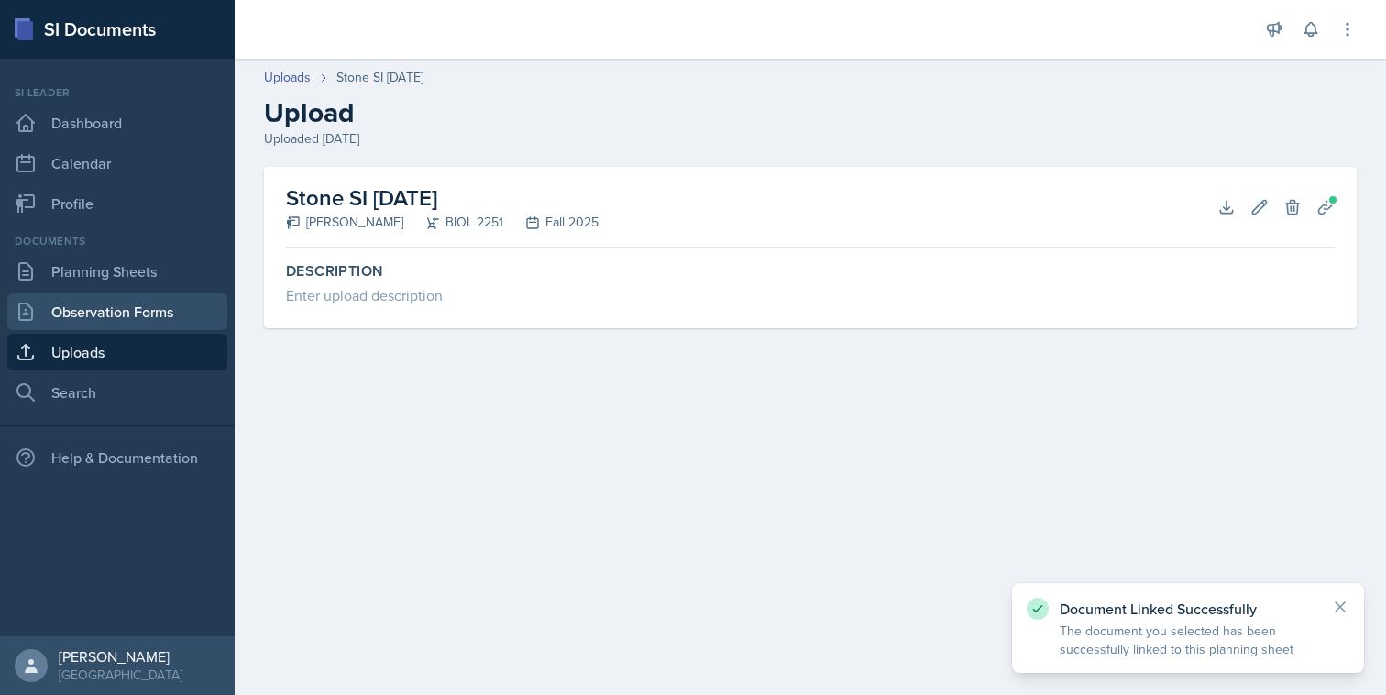
click at [178, 313] on link "Observation Forms" at bounding box center [117, 311] width 220 height 37
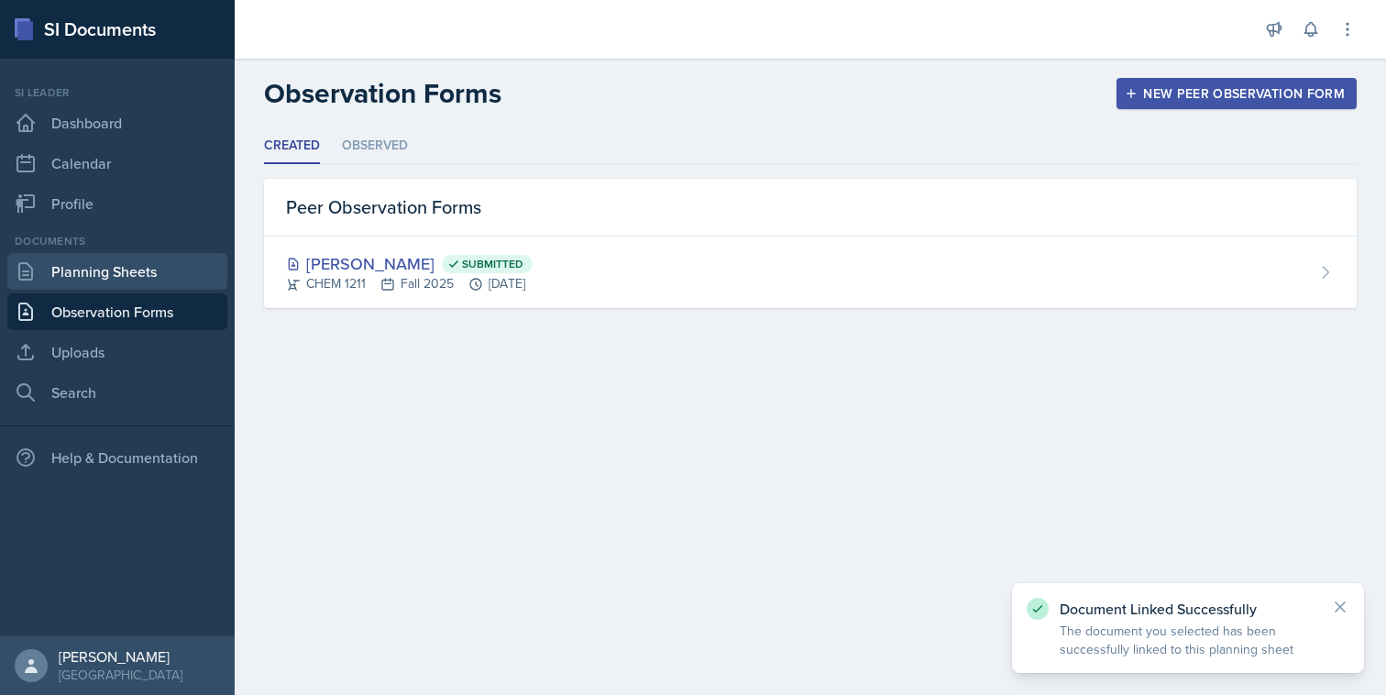
click at [177, 289] on link "Planning Sheets" at bounding box center [117, 271] width 220 height 37
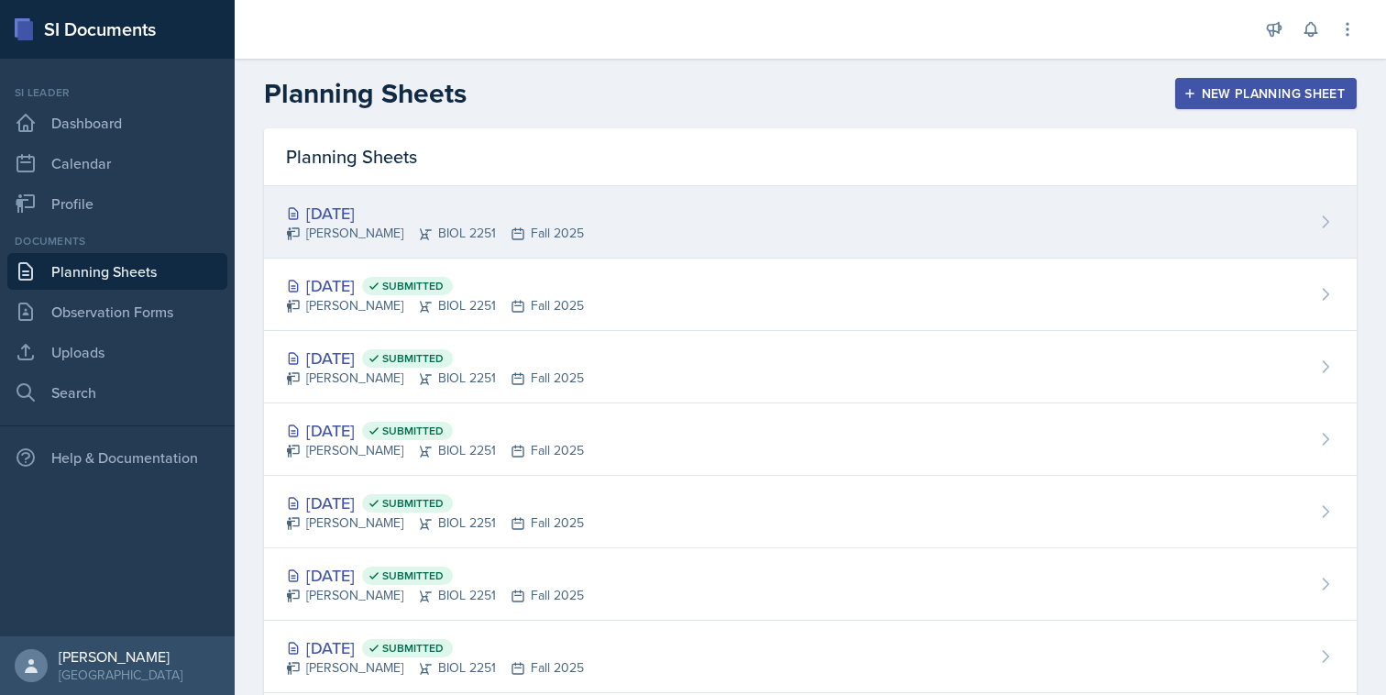
click at [440, 247] on div "[DATE] [PERSON_NAME] BIOL 2251 Fall 2025" at bounding box center [810, 222] width 1093 height 72
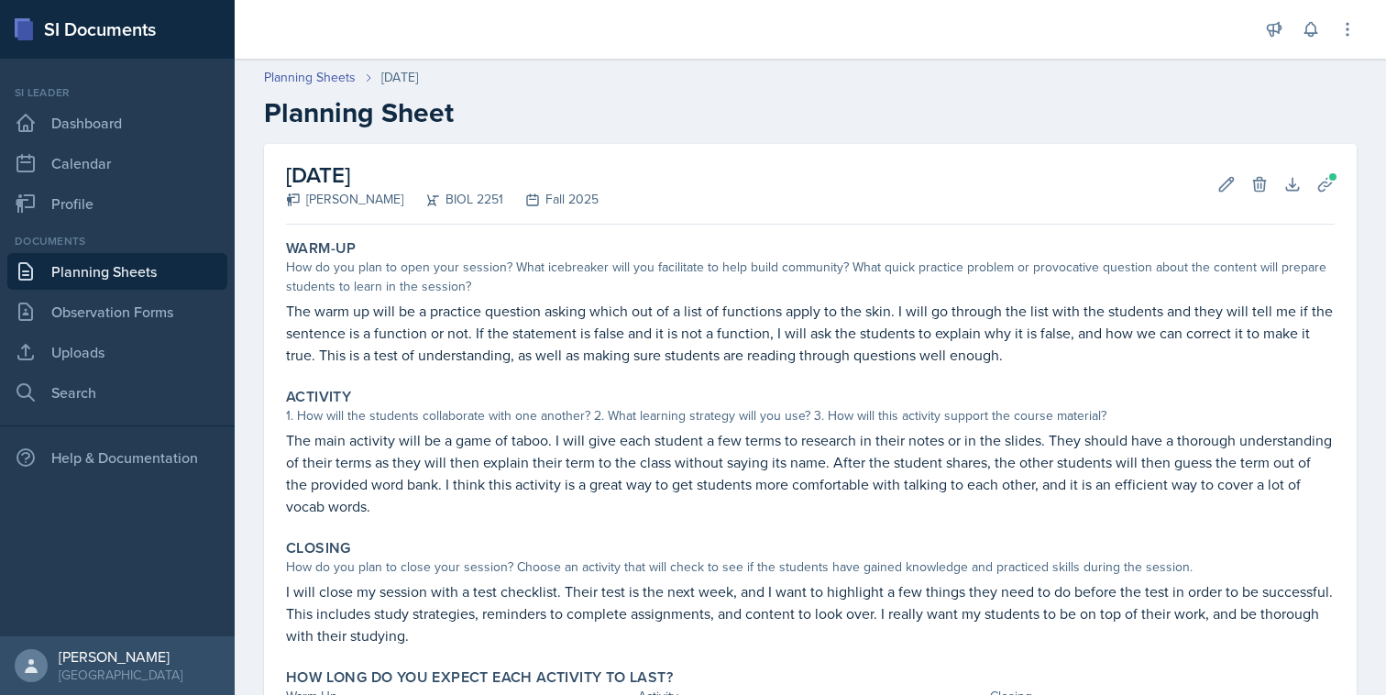
click at [1331, 161] on div "[DATE] [PERSON_NAME] BIOL 2251 Fall 2025 Edit Delete Download Uploads Autosaving" at bounding box center [810, 184] width 1049 height 81
click at [1331, 174] on span at bounding box center [1332, 176] width 11 height 11
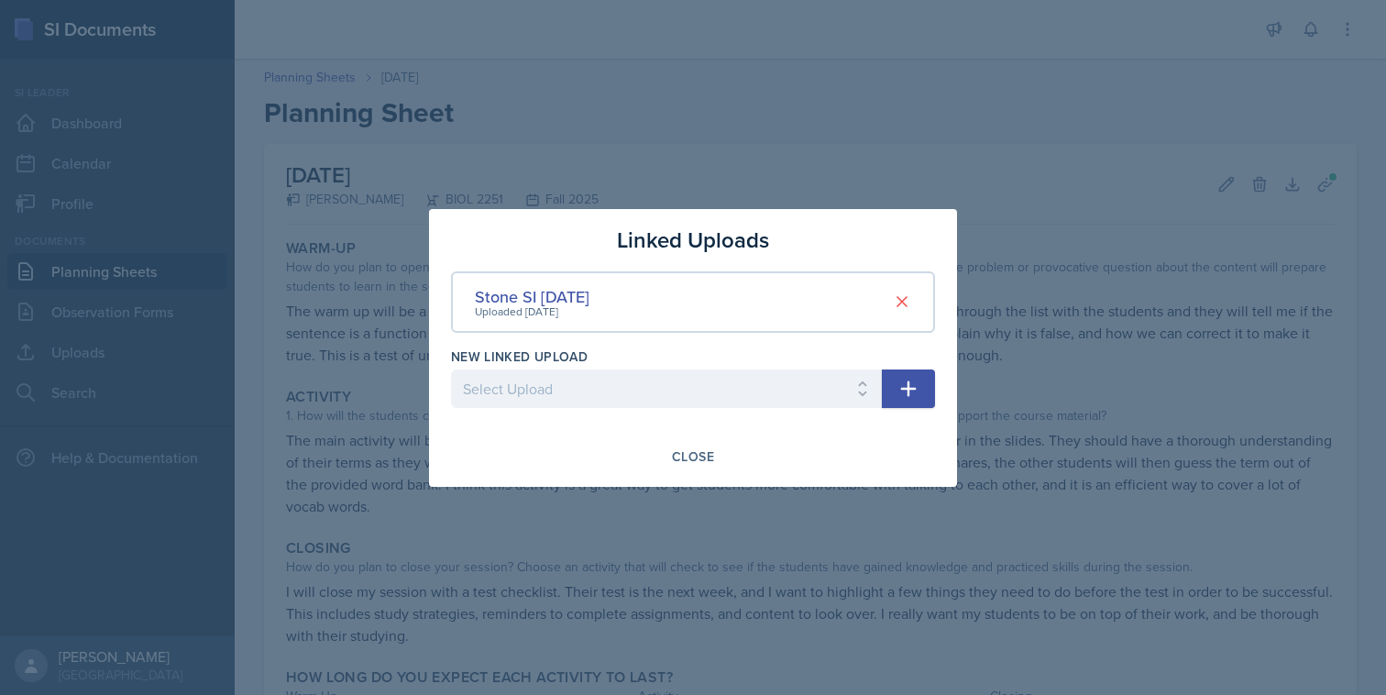
click at [1264, 152] on div at bounding box center [693, 347] width 1386 height 695
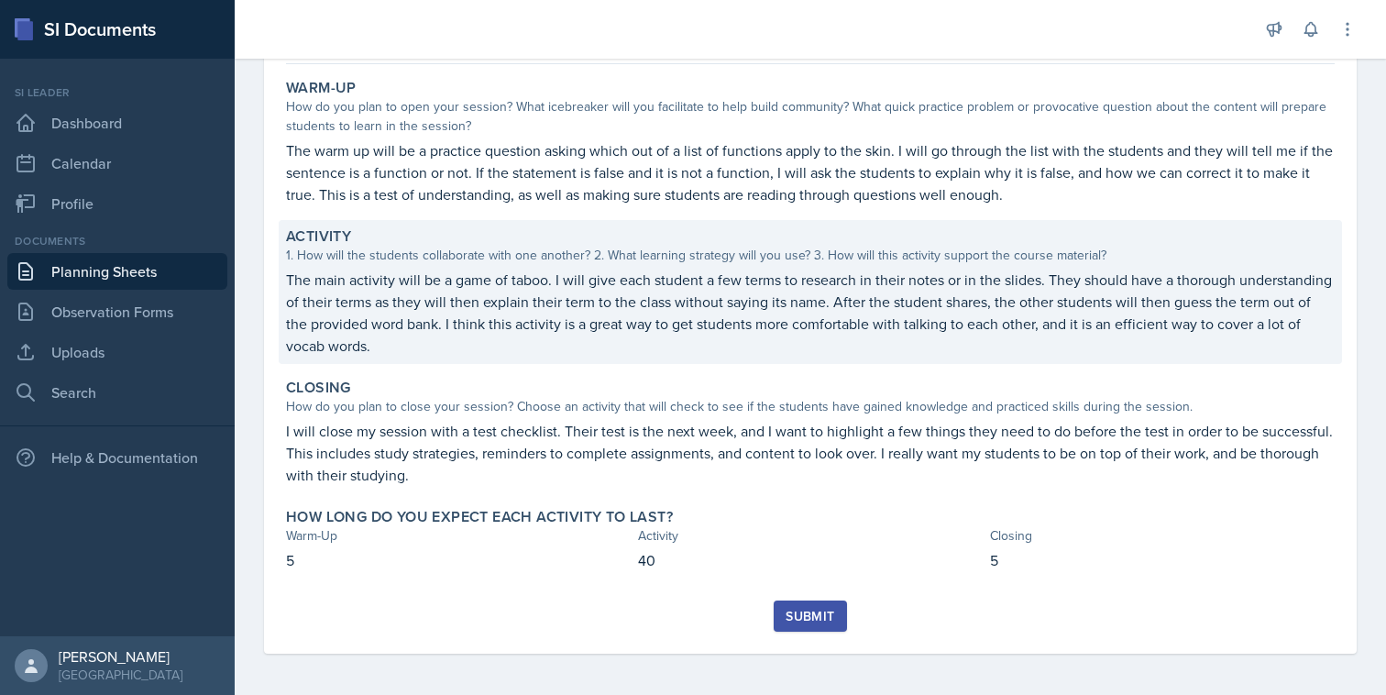
scroll to position [163, 0]
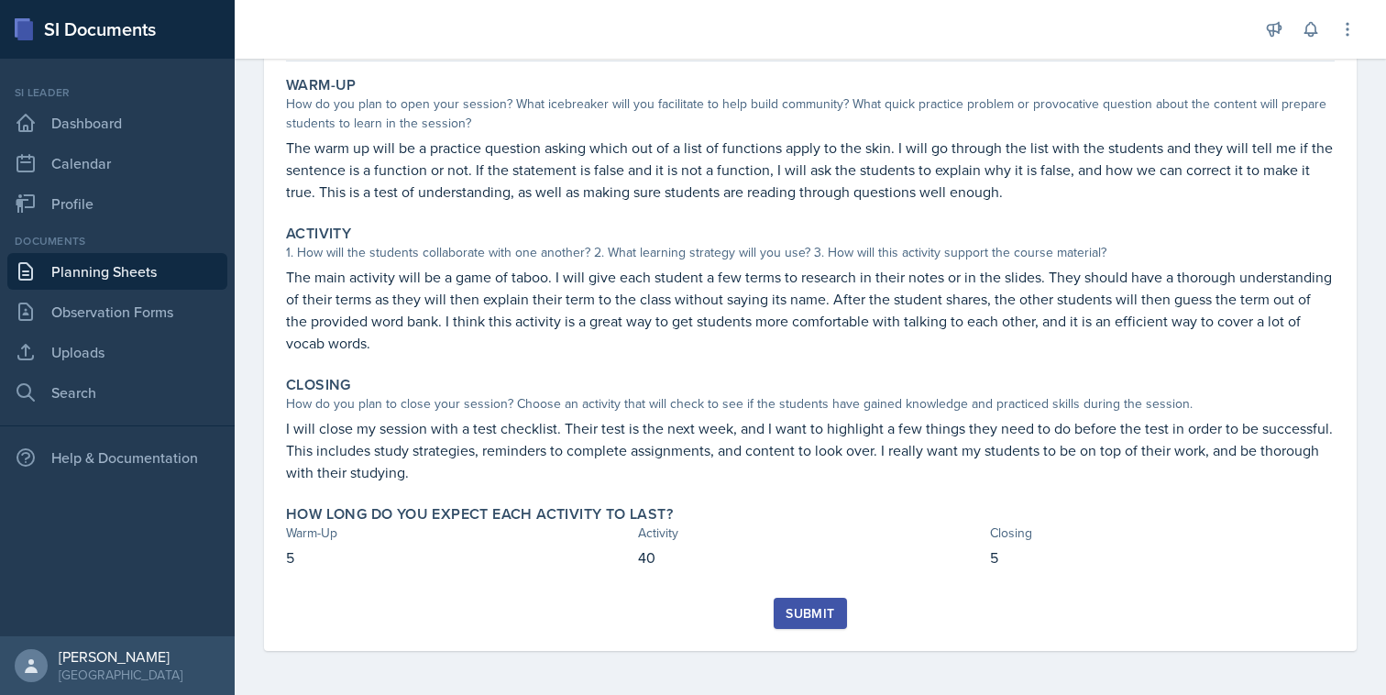
click at [815, 618] on div "Submit" at bounding box center [810, 613] width 49 height 15
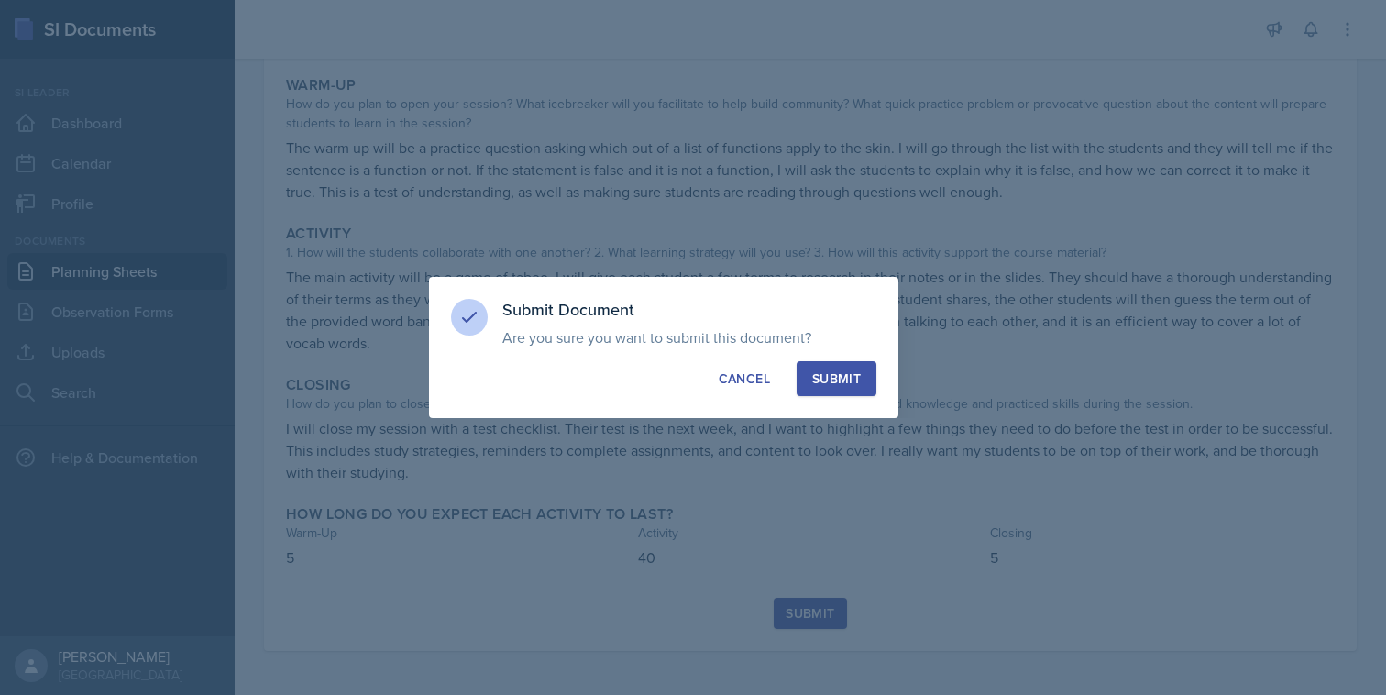
click at [853, 380] on div "Submit" at bounding box center [836, 378] width 49 height 18
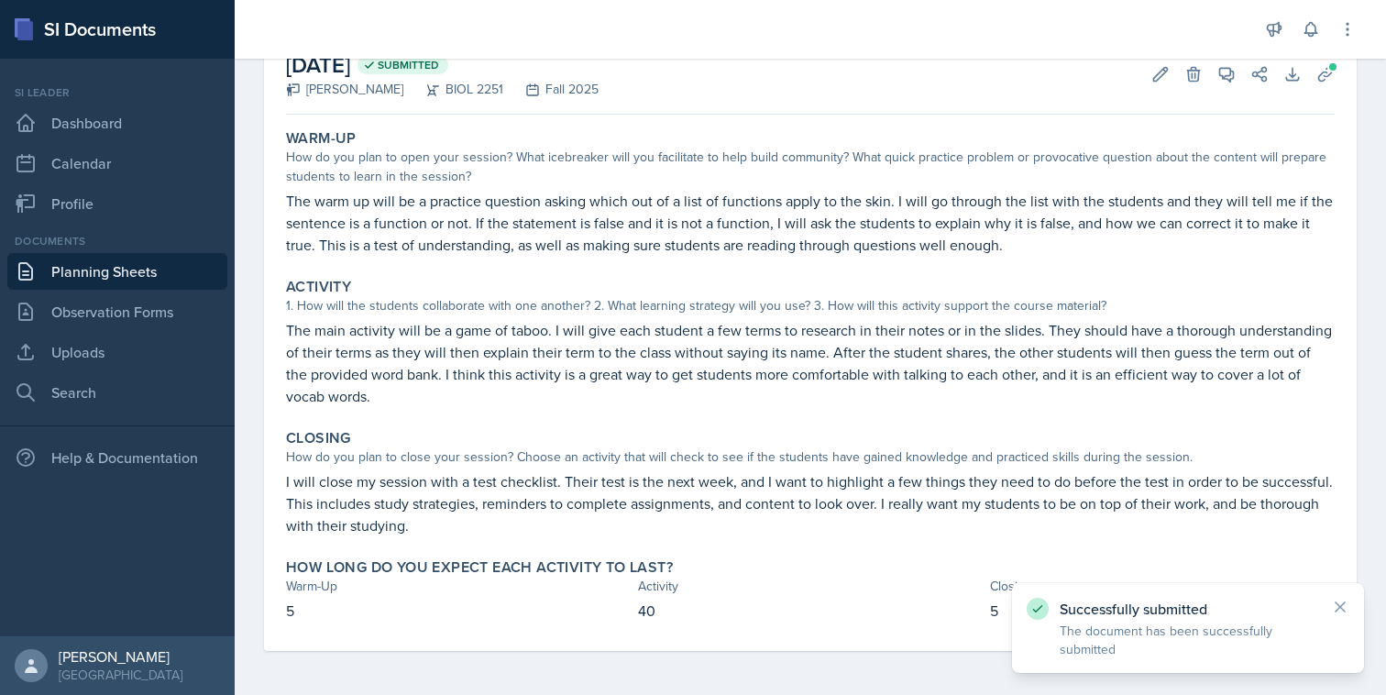
scroll to position [0, 0]
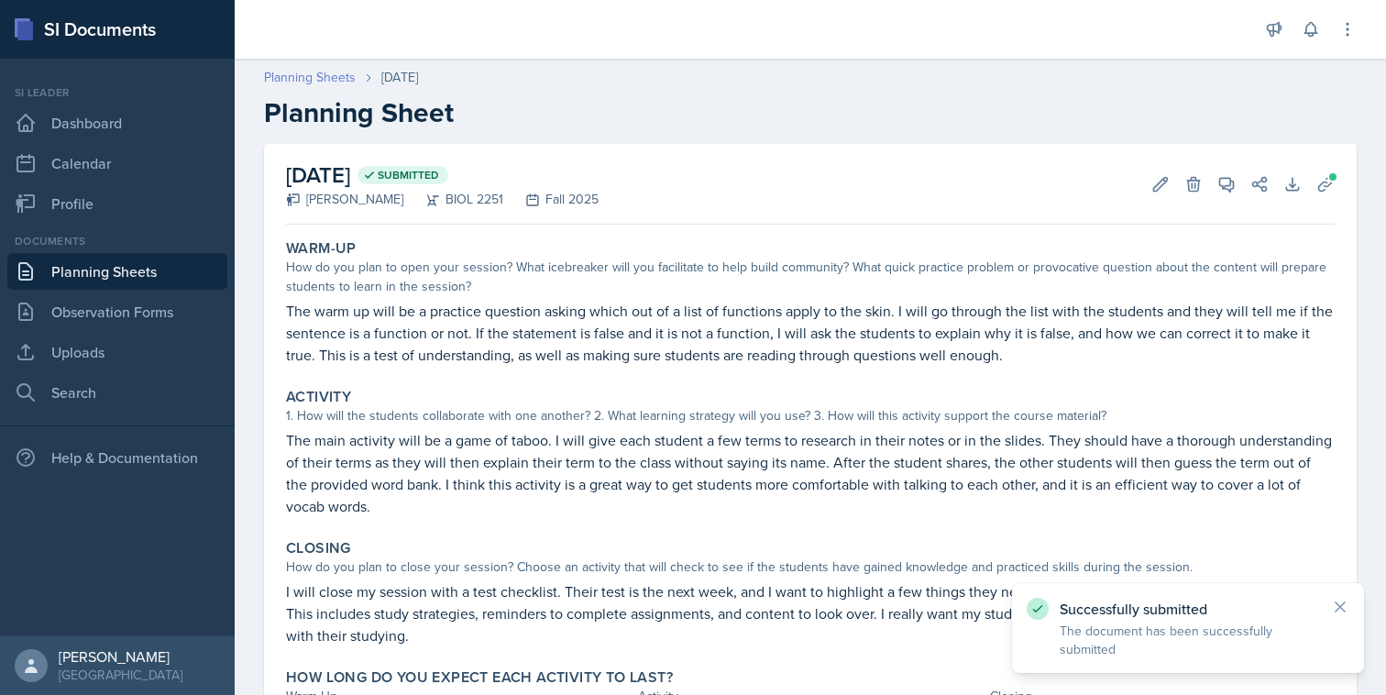
click at [312, 83] on link "Planning Sheets" at bounding box center [310, 77] width 92 height 19
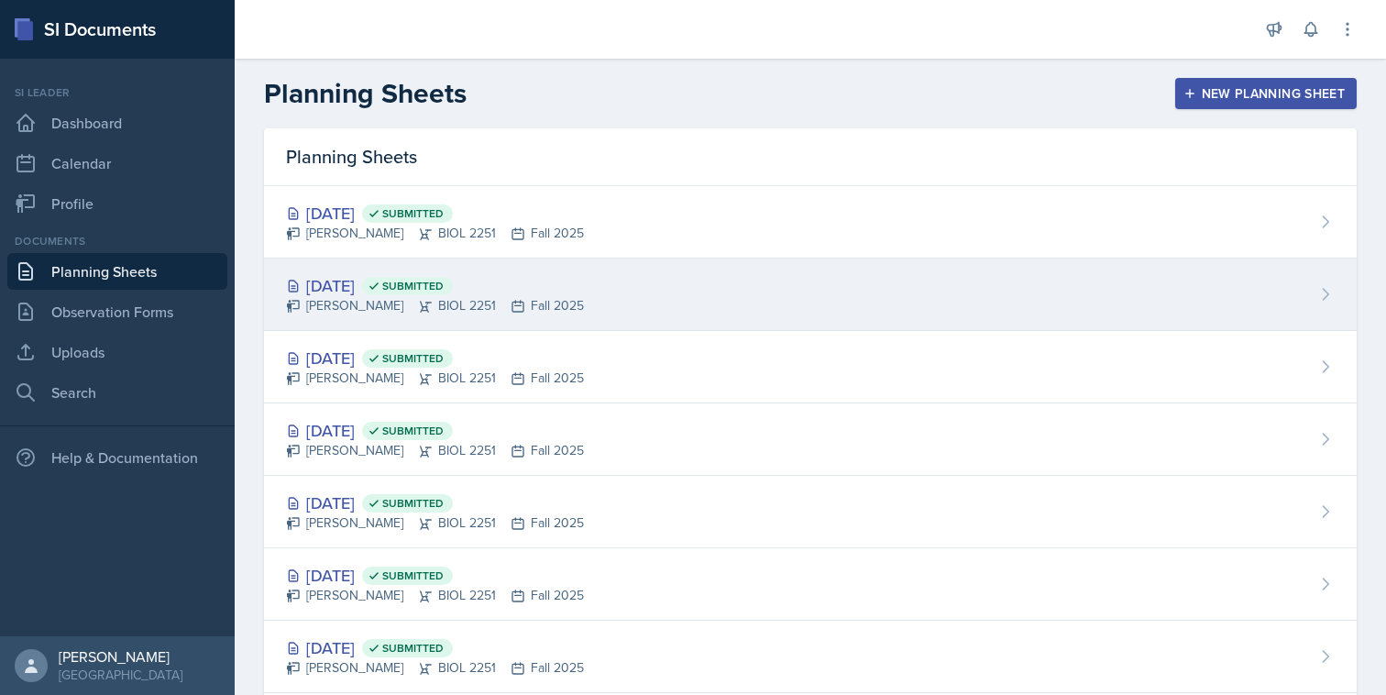
scroll to position [12, 0]
